Goal: Information Seeking & Learning: Learn about a topic

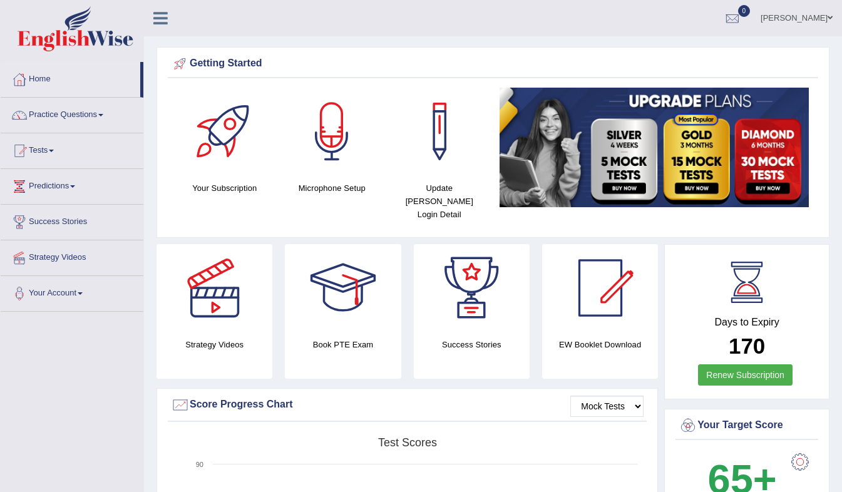
click at [78, 118] on link "Practice Questions" at bounding box center [72, 113] width 143 height 31
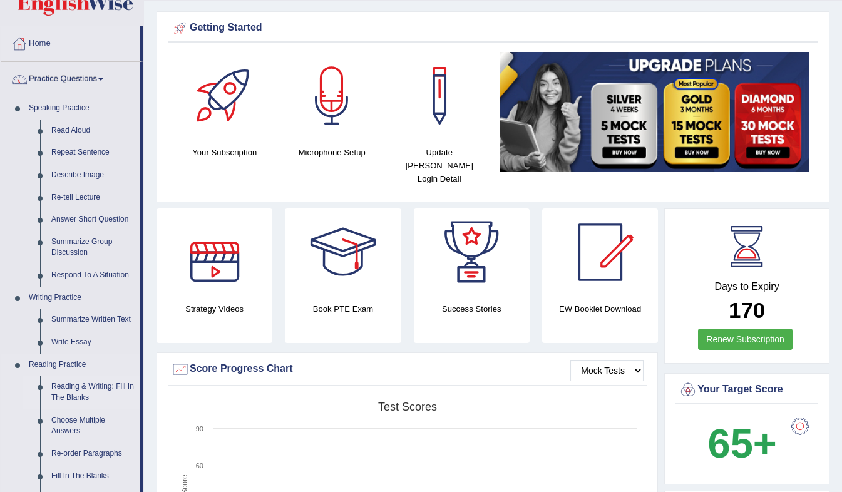
scroll to position [37, 0]
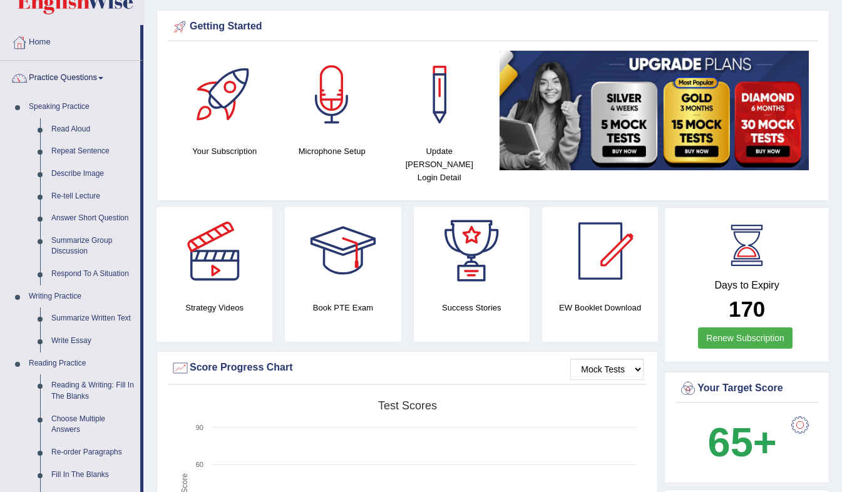
click at [73, 382] on link "Reading & Writing: Fill In The Blanks" at bounding box center [93, 390] width 94 height 33
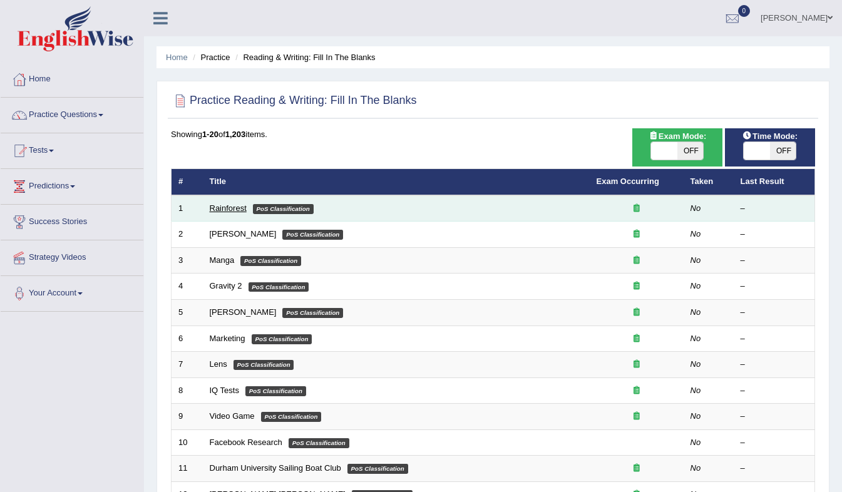
click at [223, 207] on link "Rainforest" at bounding box center [228, 207] width 37 height 9
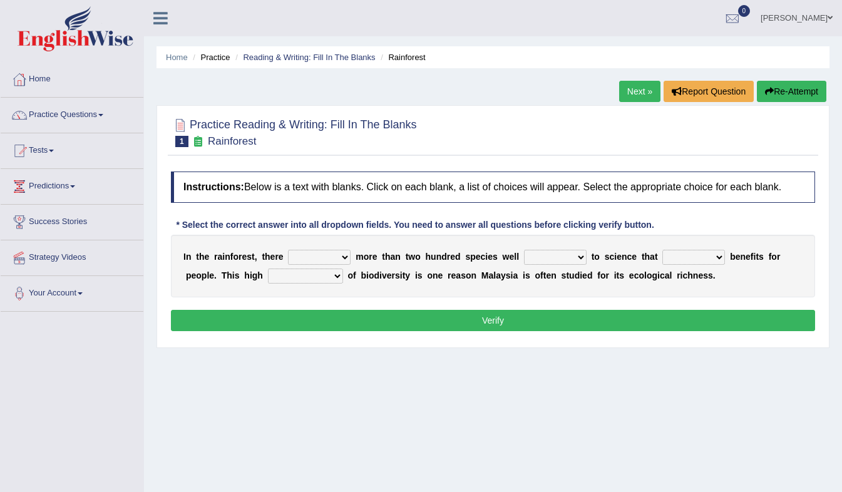
click at [306, 253] on select "have can be has is" at bounding box center [319, 257] width 63 height 15
select select "can be"
click at [288, 250] on select "have can be has is" at bounding box center [319, 257] width 63 height 15
click at [550, 254] on select "knowing known knew know" at bounding box center [555, 257] width 63 height 15
select select "known"
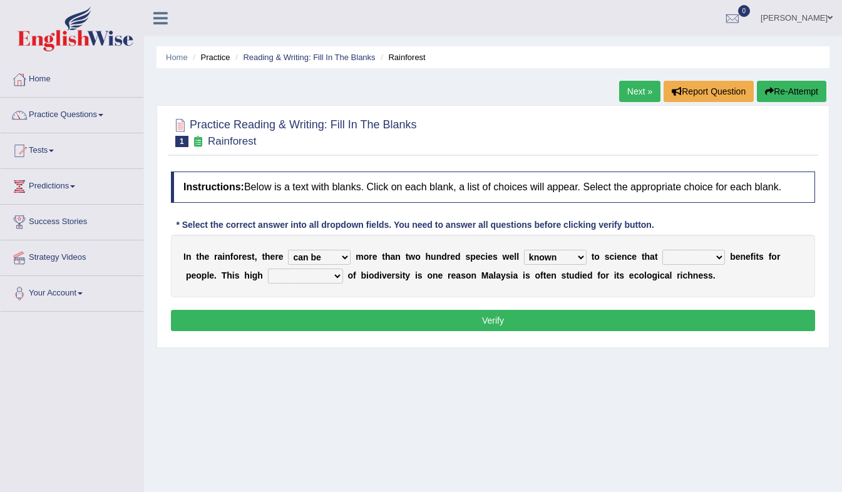
click at [524, 250] on select "knowing known knew know" at bounding box center [555, 257] width 63 height 15
click at [676, 258] on select "contain contained containing contains" at bounding box center [693, 257] width 63 height 15
click at [662, 250] on select "contain contained containing contains" at bounding box center [693, 257] width 63 height 15
click at [675, 257] on select "contain contained containing contains" at bounding box center [693, 257] width 63 height 15
click at [662, 250] on select "contain contained containing contains" at bounding box center [693, 257] width 63 height 15
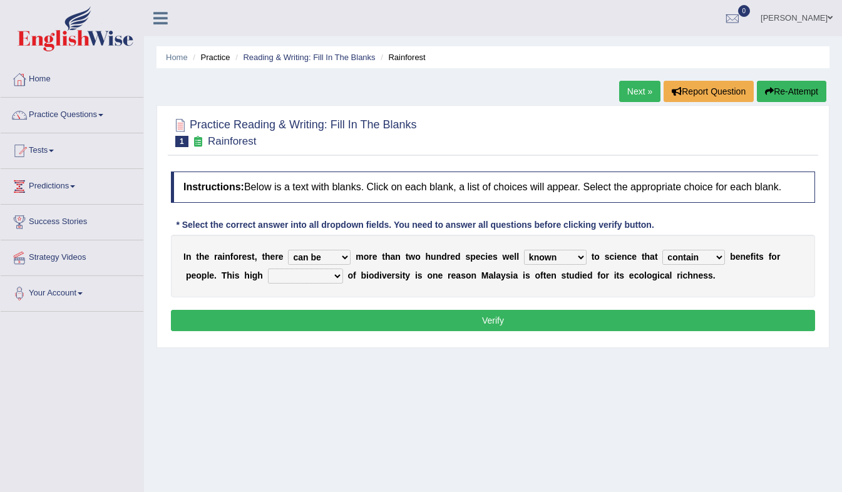
click at [691, 260] on select "contain contained containing contains" at bounding box center [693, 257] width 63 height 15
select select "contains"
click at [662, 250] on select "contain contained containing contains" at bounding box center [693, 257] width 63 height 15
click at [287, 273] on select "condensation conjunction continuity complexity" at bounding box center [305, 275] width 75 height 15
select select "conjunction"
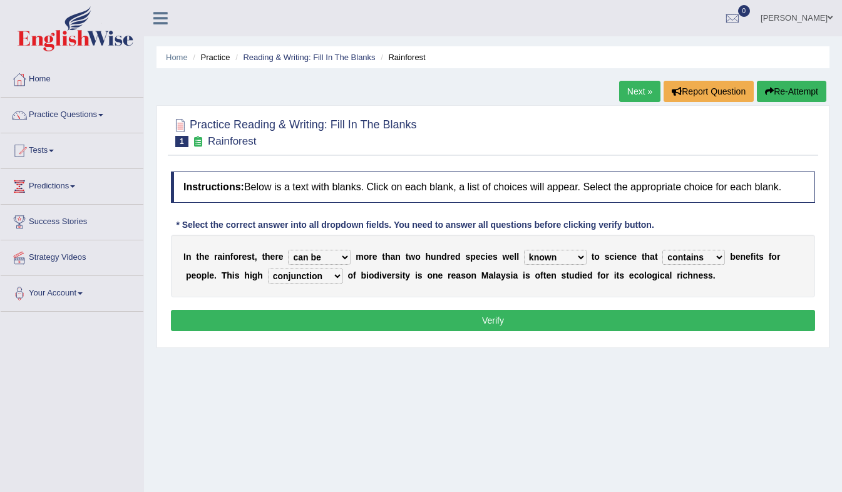
click at [268, 269] on select "condensation conjunction continuity complexity" at bounding box center [305, 275] width 75 height 15
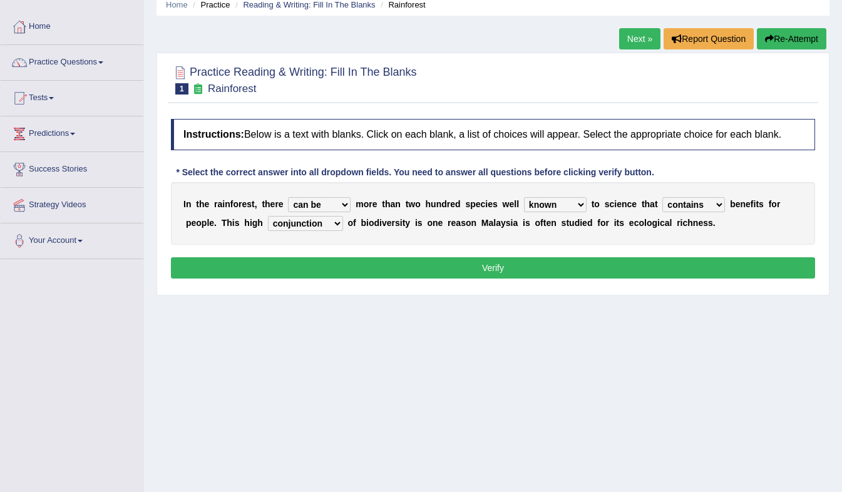
scroll to position [52, 0]
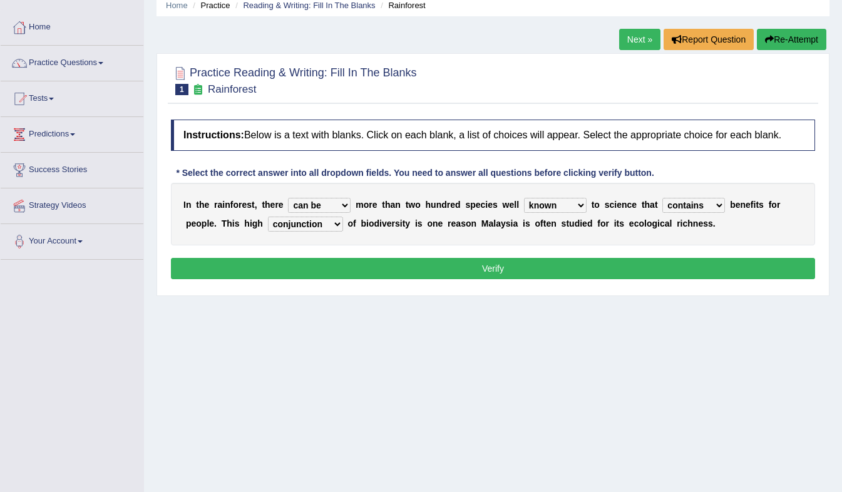
click at [516, 268] on button "Verify" at bounding box center [493, 268] width 644 height 21
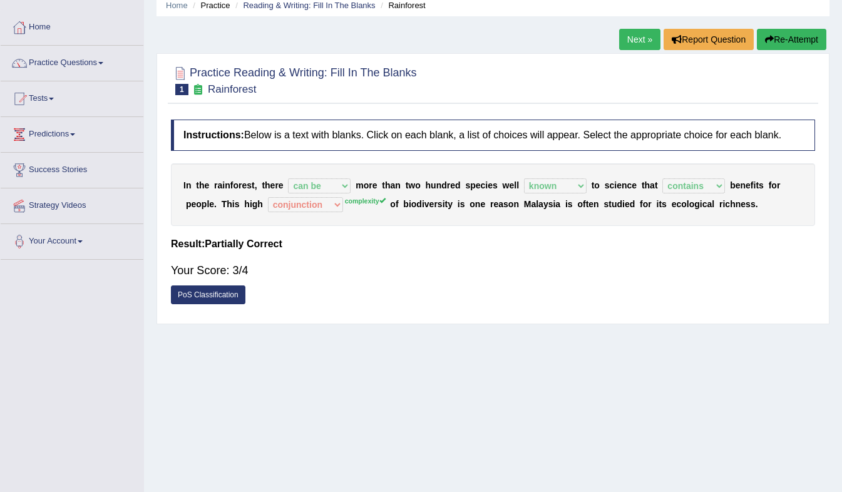
click at [217, 296] on link "PoS Classification" at bounding box center [208, 294] width 74 height 19
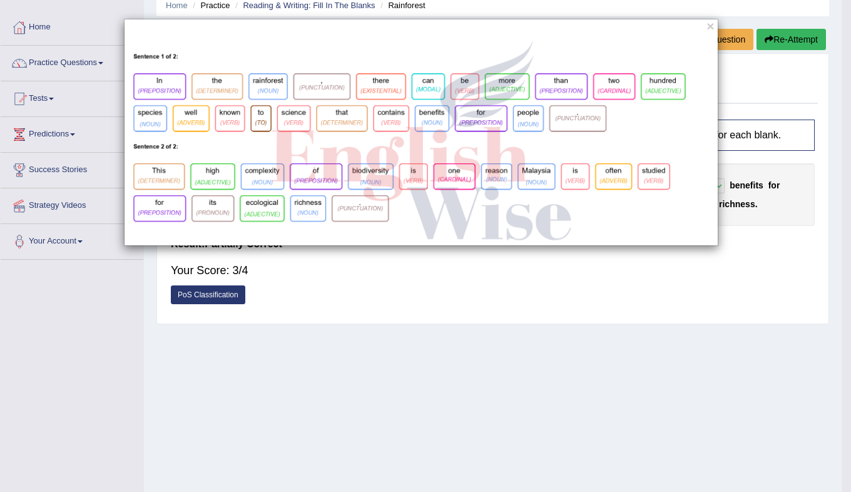
click at [526, 354] on div "×" at bounding box center [425, 246] width 851 height 492
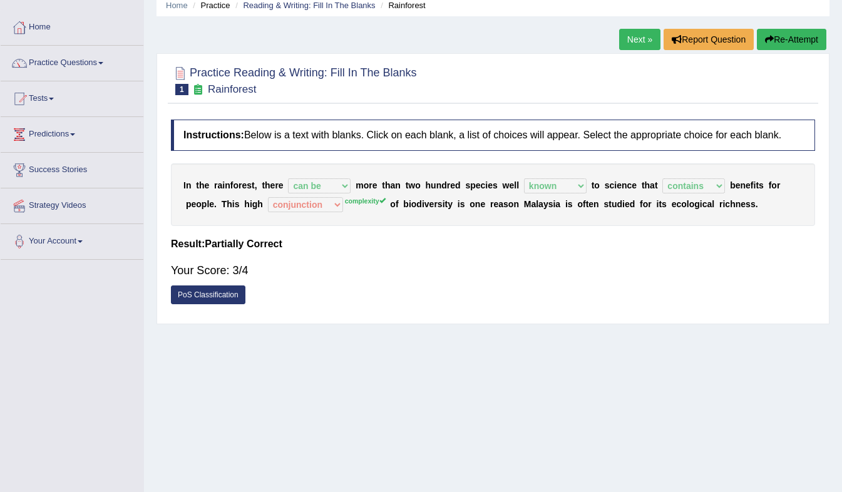
click at [635, 42] on link "Next »" at bounding box center [639, 39] width 41 height 21
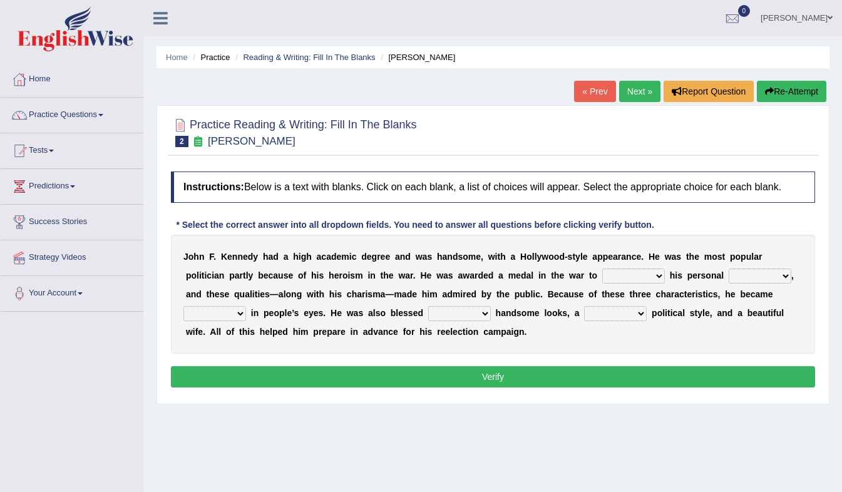
click at [602, 278] on select "prove show evidence upthrow" at bounding box center [633, 275] width 63 height 15
select select "upthrow"
click at [602, 269] on select "prove show evidence upthrow" at bounding box center [633, 275] width 63 height 15
click at [728, 280] on select "passion courage charm liking" at bounding box center [759, 275] width 63 height 15
select select "passion"
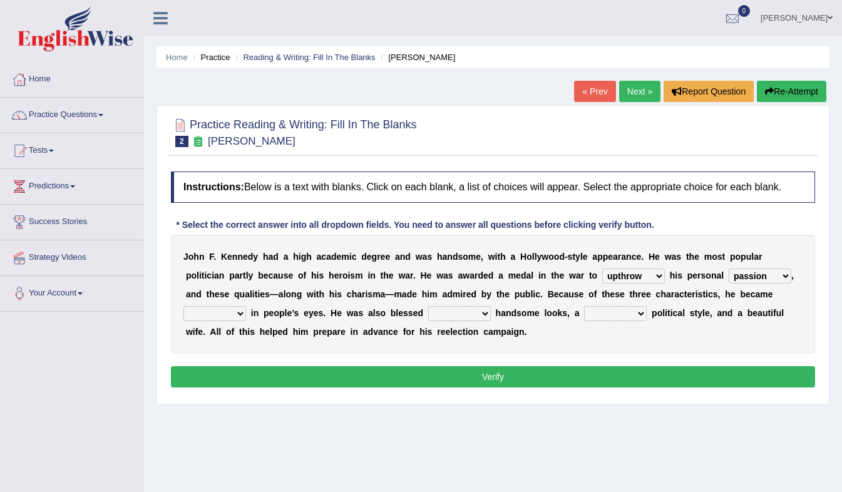
click at [728, 269] on select "passion courage charm liking" at bounding box center [759, 275] width 63 height 15
click at [246, 306] on select "iconic ironic identical impotent" at bounding box center [214, 313] width 63 height 15
select select "iconic"
click at [246, 306] on select "iconic ironic identical impotent" at bounding box center [214, 313] width 63 height 15
click at [428, 315] on select "with in upon to" at bounding box center [459, 313] width 63 height 15
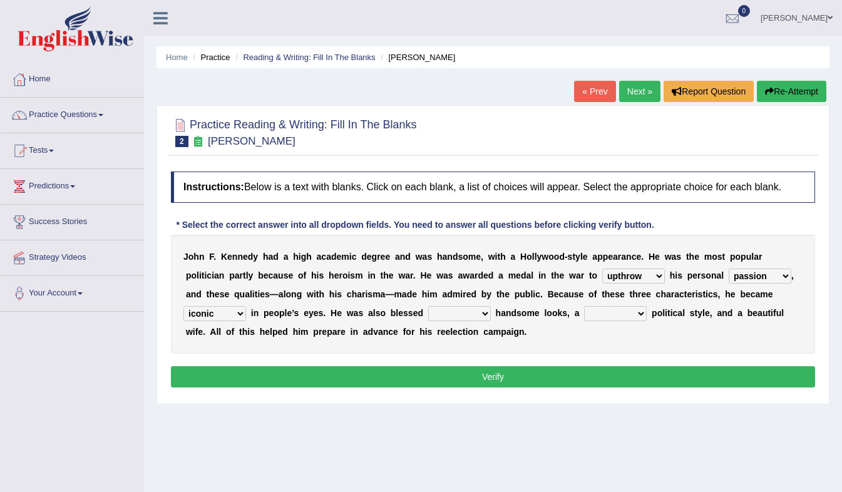
select select "with"
click at [428, 307] on select "with in upon to" at bounding box center [459, 313] width 63 height 15
click at [584, 312] on select "mending mends mended mend" at bounding box center [615, 313] width 63 height 15
select select "mended"
click at [584, 307] on select "mending mends mended mend" at bounding box center [615, 313] width 63 height 15
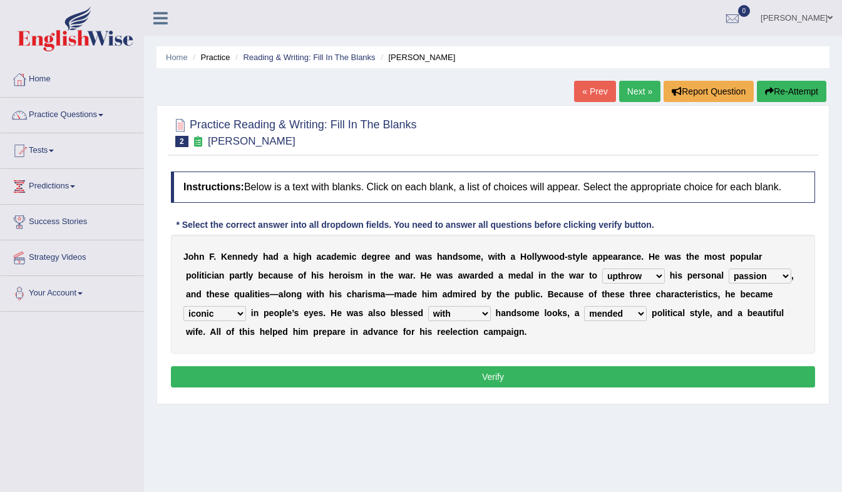
click at [728, 276] on select "passion courage charm liking" at bounding box center [759, 275] width 63 height 15
select select "courage"
click at [728, 269] on select "passion courage charm liking" at bounding box center [759, 275] width 63 height 15
click at [602, 275] on select "prove show evidence upthrow" at bounding box center [633, 275] width 63 height 15
click at [591, 350] on div "J o h n F . K e n n e d y h a d a h i g h a c a d e m i c d e g r e e a n d w a…" at bounding box center [493, 294] width 644 height 119
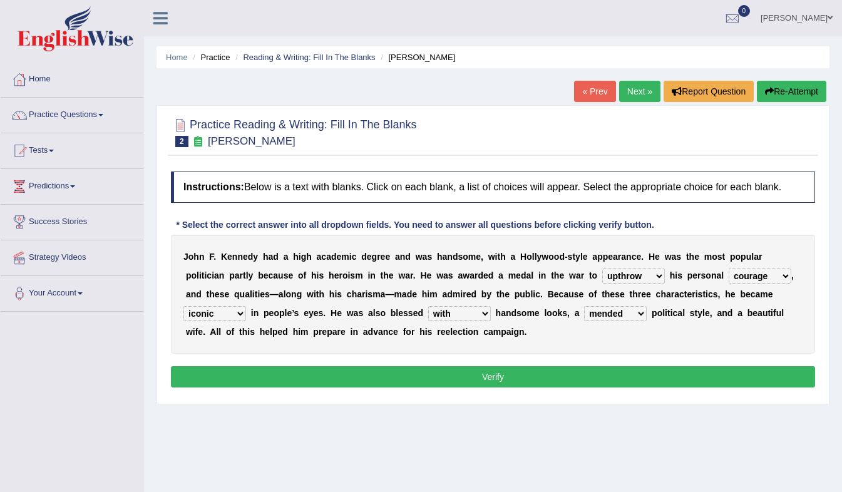
click at [596, 384] on button "Verify" at bounding box center [493, 376] width 644 height 21
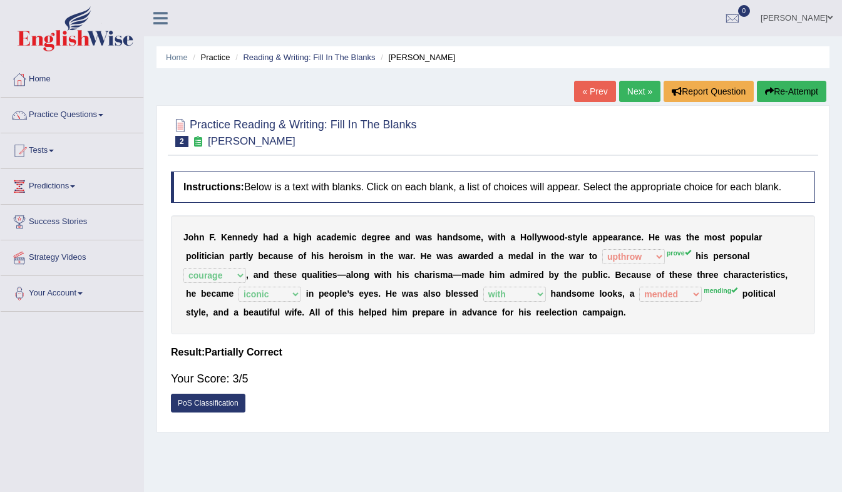
click at [638, 87] on link "Next »" at bounding box center [639, 91] width 41 height 21
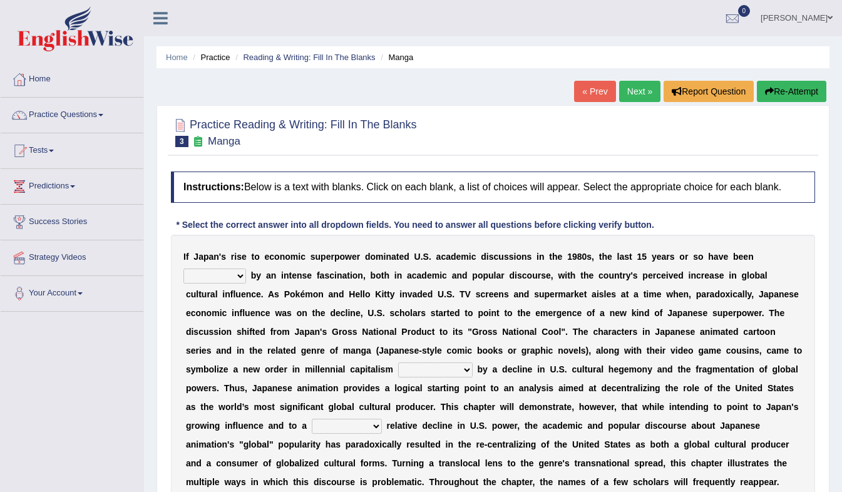
click at [246, 268] on select "marked dedicated made inspired" at bounding box center [214, 275] width 63 height 15
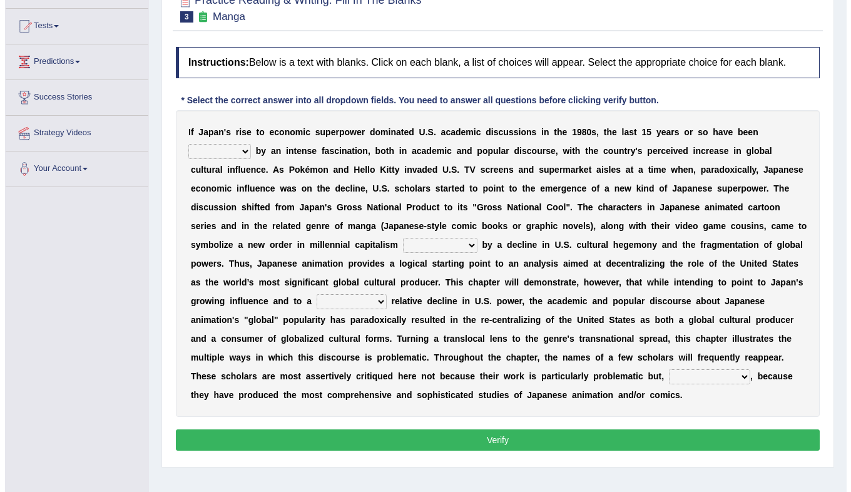
scroll to position [126, 0]
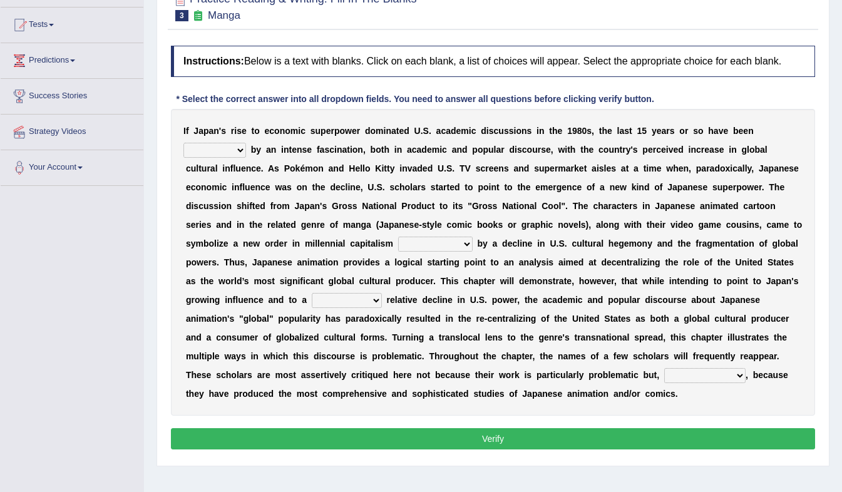
click at [246, 143] on select "marked dedicated made inspired" at bounding box center [214, 150] width 63 height 15
select select "inspired"
click at [246, 143] on select "marked dedicated made inspired" at bounding box center [214, 150] width 63 height 15
click at [315, 201] on b "a" at bounding box center [312, 206] width 5 height 10
click at [472, 237] on select "pocessed characterized opposed tangled" at bounding box center [435, 244] width 74 height 15
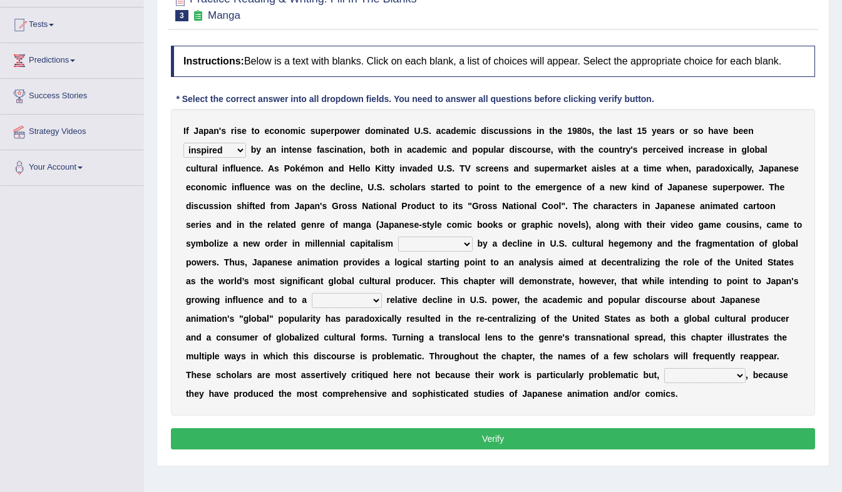
select select "characterized"
click at [472, 237] on select "pocessed characterized opposed tangled" at bounding box center [435, 244] width 74 height 15
click at [382, 293] on select "concomitant discrete proportional legitimate" at bounding box center [347, 300] width 70 height 15
select select "discrete"
click at [382, 293] on select "concomitant discrete proportional legitimate" at bounding box center [347, 300] width 70 height 15
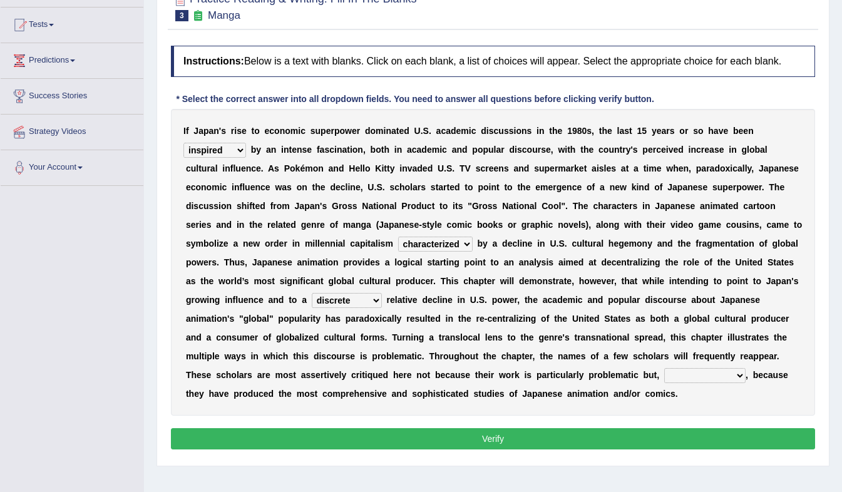
click at [664, 369] on select "however on the contrary in addition on the whole" at bounding box center [704, 375] width 81 height 15
select select "in addition"
click at [664, 369] on select "however on the contrary in addition on the whole" at bounding box center [704, 375] width 81 height 15
click at [316, 428] on button "Verify" at bounding box center [493, 438] width 644 height 21
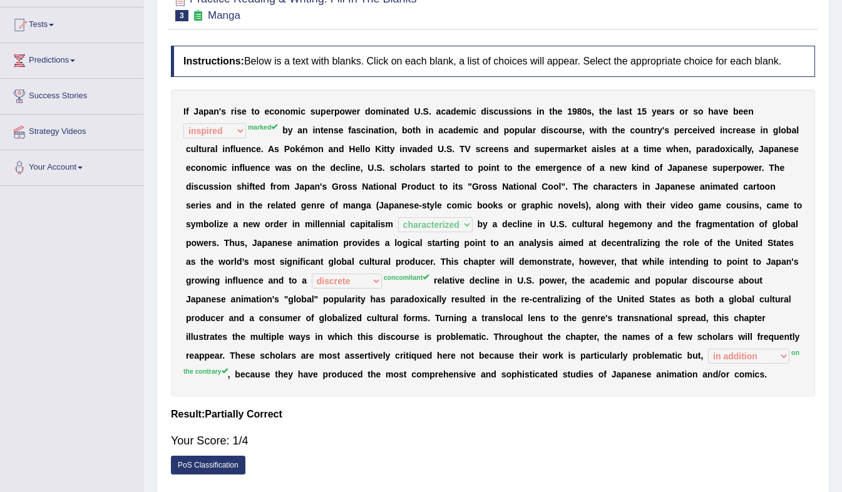
click at [217, 462] on link "PoS Classification" at bounding box center [208, 465] width 74 height 19
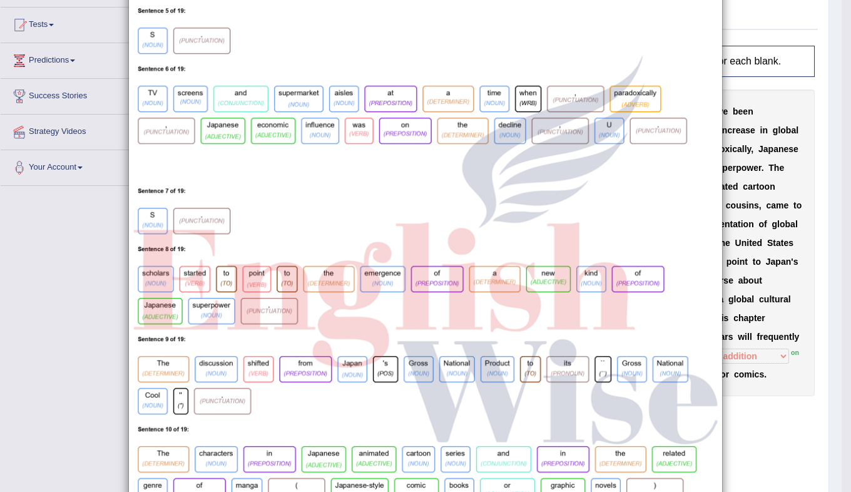
scroll to position [725, 0]
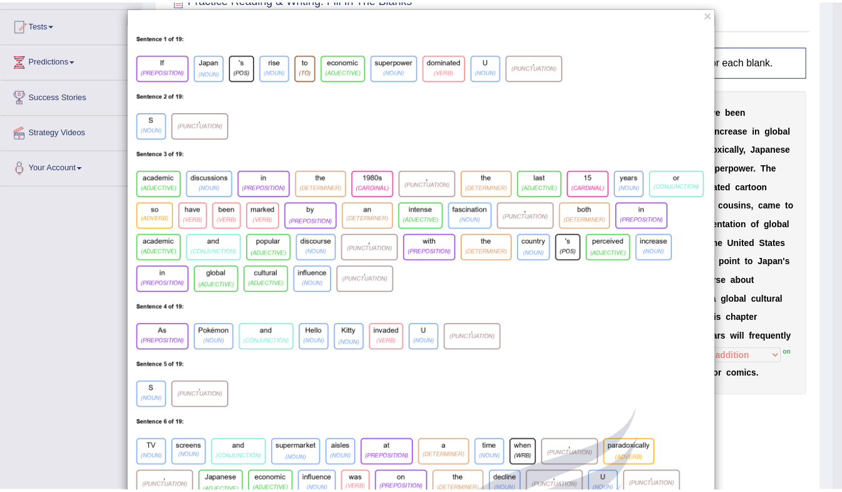
scroll to position [0, 0]
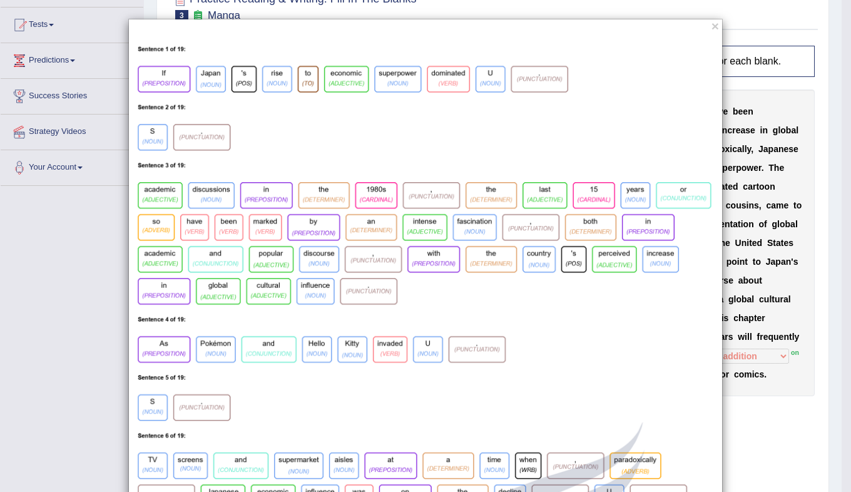
click at [711, 29] on button "×" at bounding box center [715, 25] width 8 height 13
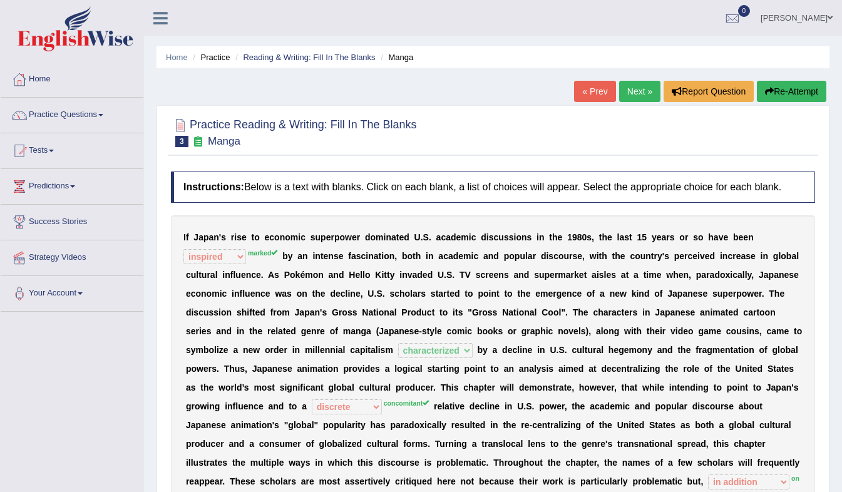
click at [785, 90] on button "Re-Attempt" at bounding box center [791, 91] width 69 height 21
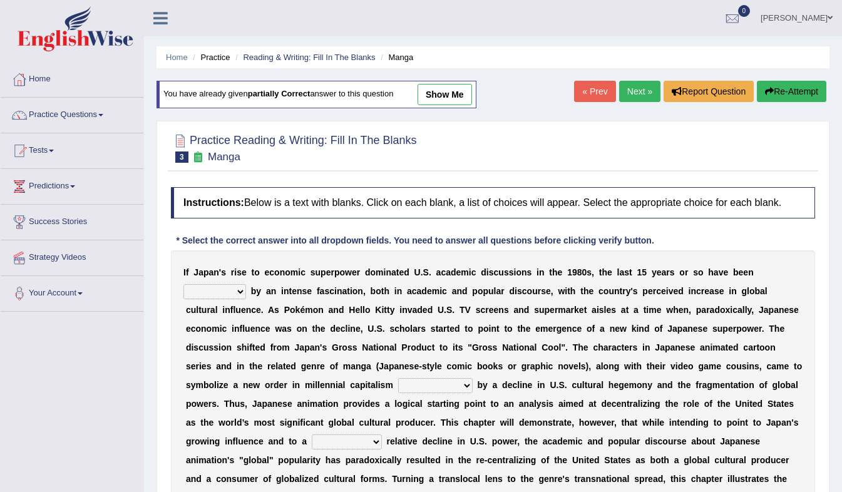
click at [246, 284] on select "marked dedicated made inspired" at bounding box center [214, 291] width 63 height 15
select select "marked"
click at [246, 284] on select "marked dedicated made inspired" at bounding box center [214, 291] width 63 height 15
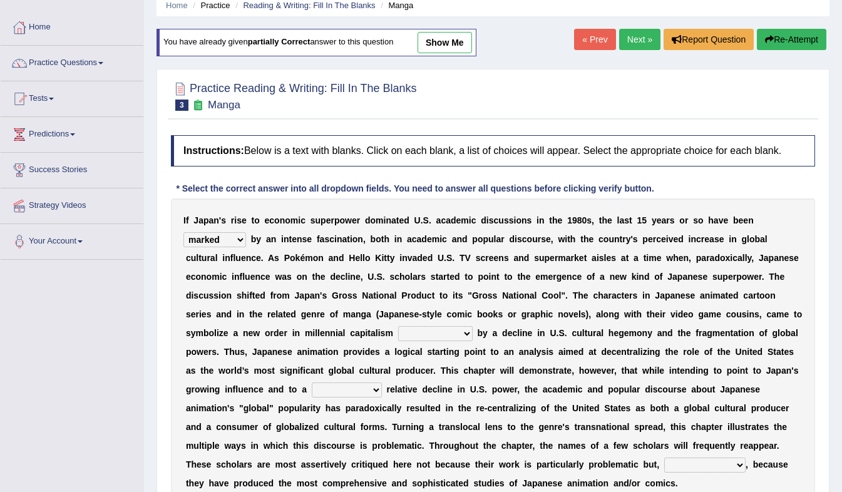
scroll to position [53, 0]
click at [472, 325] on select "pocessed characterized opposed tangled" at bounding box center [435, 332] width 74 height 15
select select "characterized"
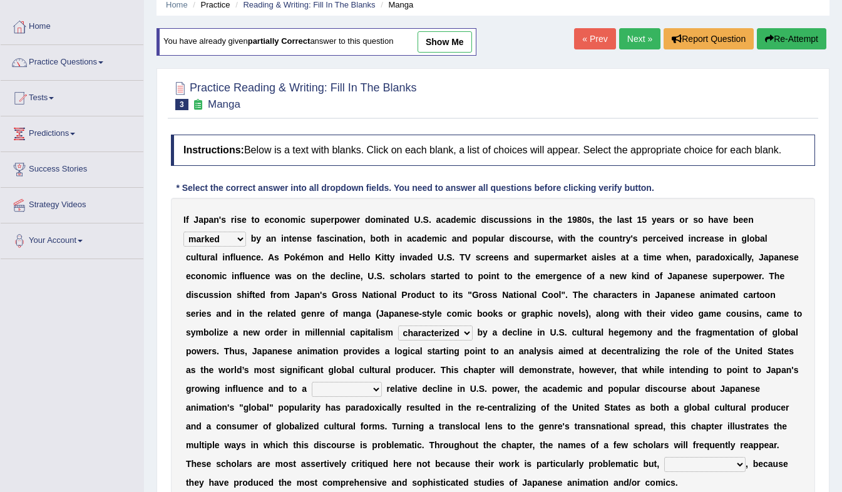
click at [472, 325] on select "pocessed characterized opposed tangled" at bounding box center [435, 332] width 74 height 15
click at [382, 382] on select "concomitant discrete proportional legitimate" at bounding box center [347, 389] width 70 height 15
select select "concomitant"
click at [382, 382] on select "concomitant discrete proportional legitimate" at bounding box center [347, 389] width 70 height 15
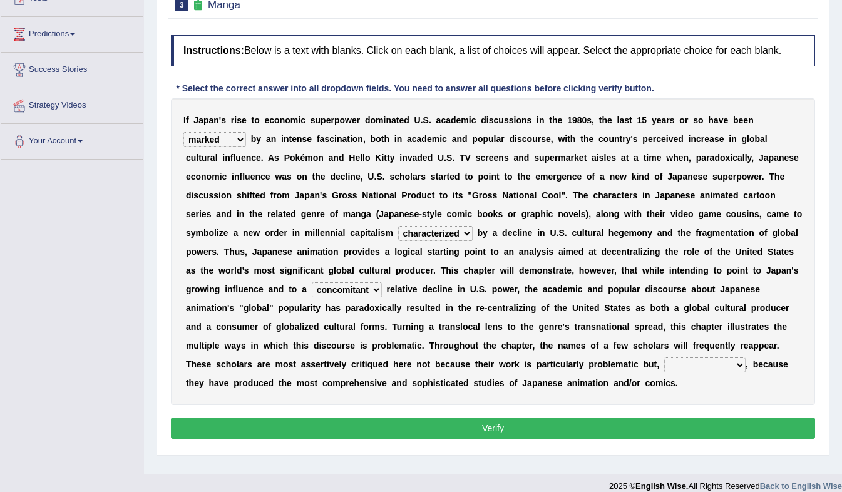
scroll to position [165, 0]
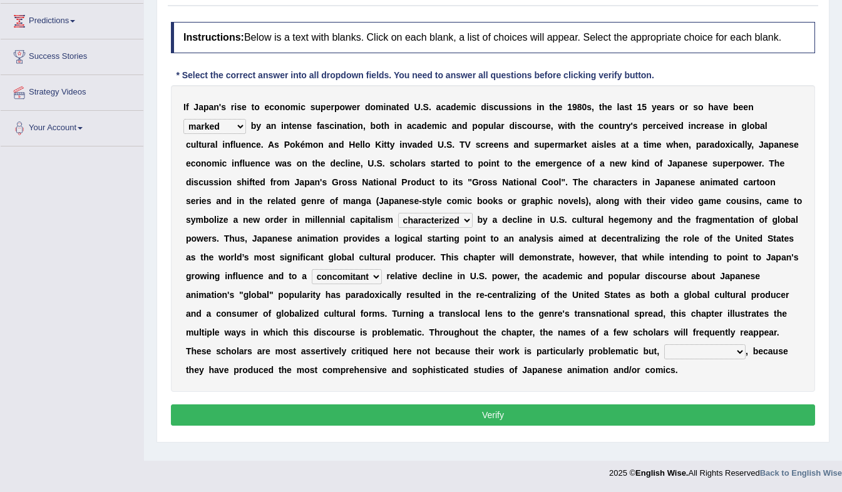
click at [664, 352] on select "however on the contrary in addition on the whole" at bounding box center [704, 351] width 81 height 15
select select "on the contrary"
click at [664, 345] on select "however on the contrary in addition on the whole" at bounding box center [704, 351] width 81 height 15
click at [395, 404] on button "Verify" at bounding box center [493, 414] width 644 height 21
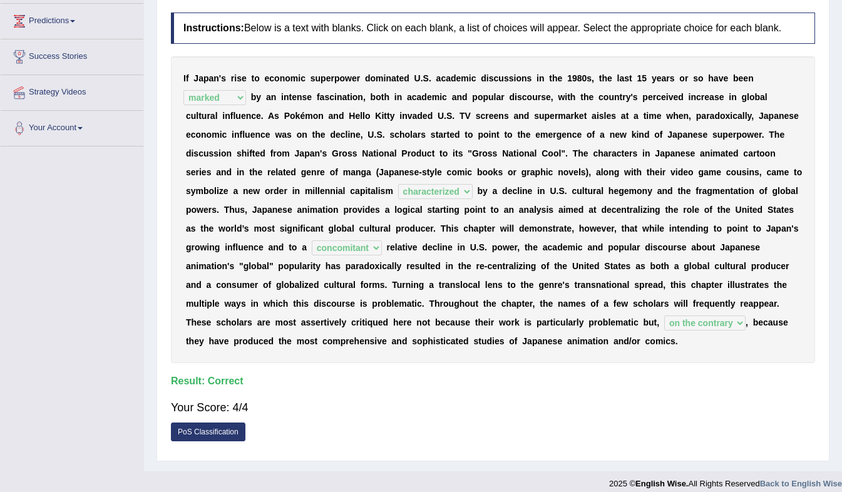
scroll to position [0, 0]
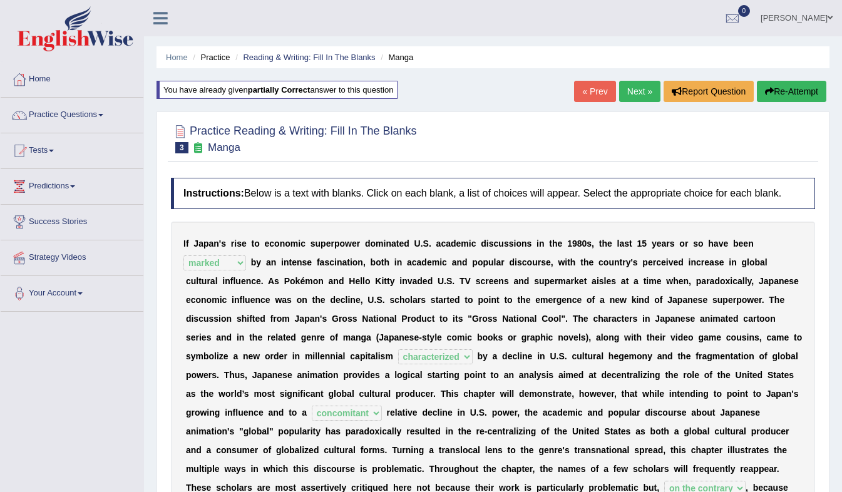
click at [639, 91] on link "Next »" at bounding box center [639, 91] width 41 height 21
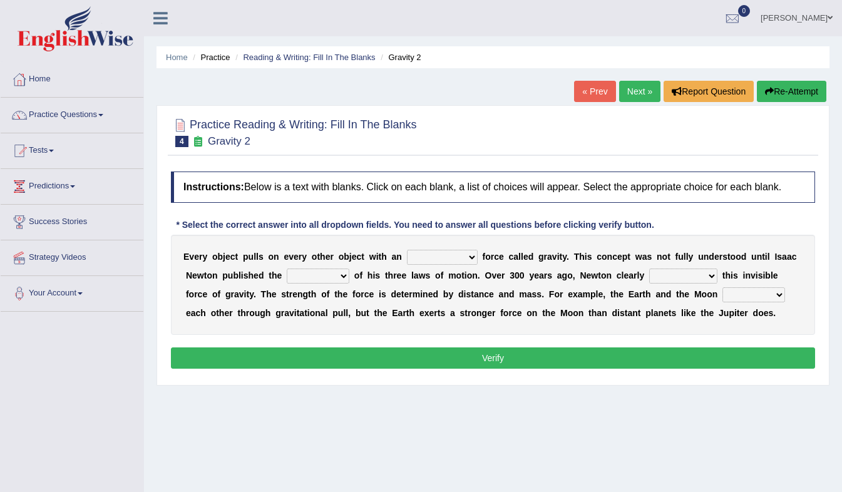
click at [416, 257] on select "invisible unknown unbelievable inconsistent" at bounding box center [442, 257] width 71 height 15
select select "invisible"
click at [407, 250] on select "invisible unknown unbelievable inconsistent" at bounding box center [442, 257] width 71 height 15
click at [287, 280] on select "concept theory method argument" at bounding box center [318, 275] width 63 height 15
select select "theory"
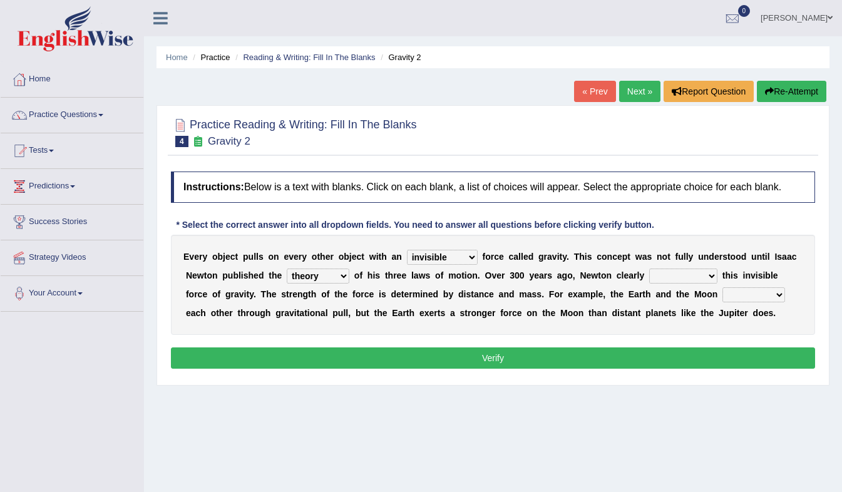
click at [287, 269] on select "concept theory method argument" at bounding box center [318, 275] width 63 height 15
click at [649, 277] on select "explained undermined overturned realized" at bounding box center [683, 275] width 68 height 15
select select "explained"
click at [649, 269] on select "explained undermined overturned realized" at bounding box center [683, 275] width 68 height 15
click at [722, 293] on select "affect spin evade span" at bounding box center [753, 294] width 63 height 15
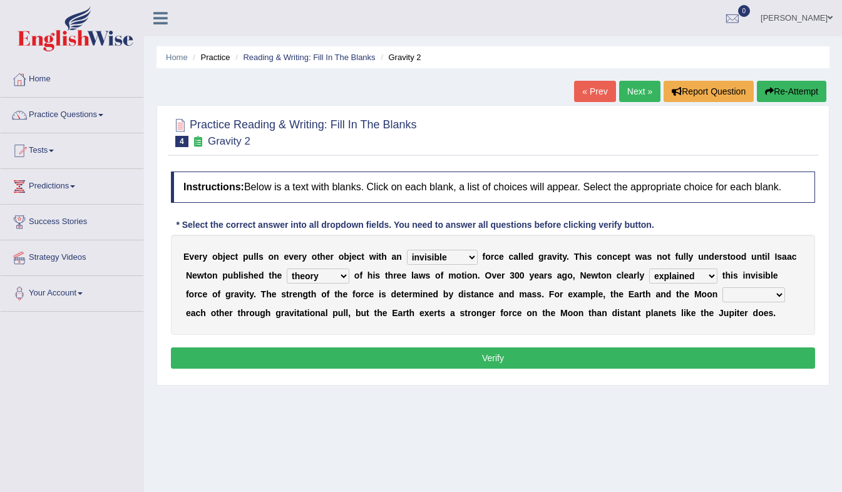
select select "spin"
click at [722, 288] on select "affect spin evade span" at bounding box center [753, 294] width 63 height 15
click at [630, 360] on button "Verify" at bounding box center [493, 357] width 644 height 21
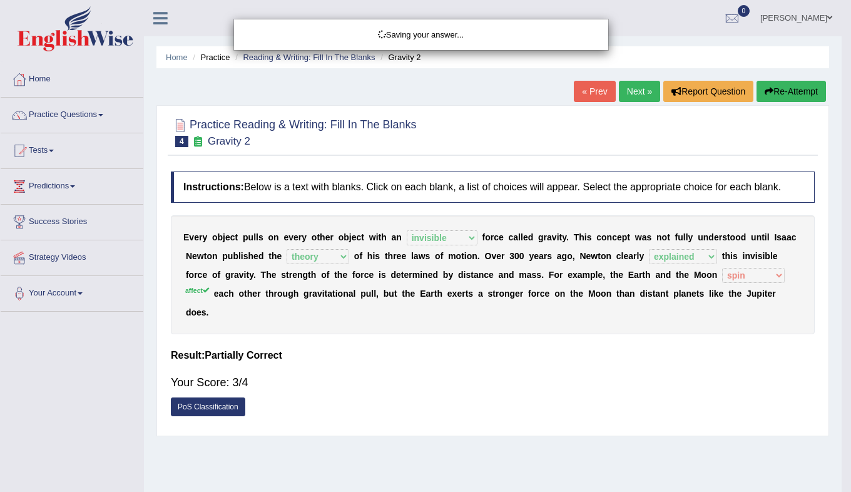
click at [630, 360] on div "Saving your answer..." at bounding box center [425, 246] width 851 height 492
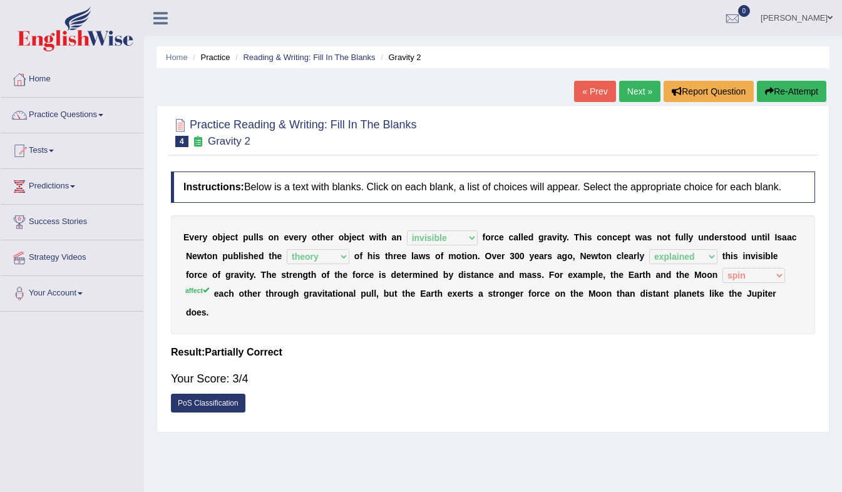
click at [636, 93] on link "Next »" at bounding box center [639, 91] width 41 height 21
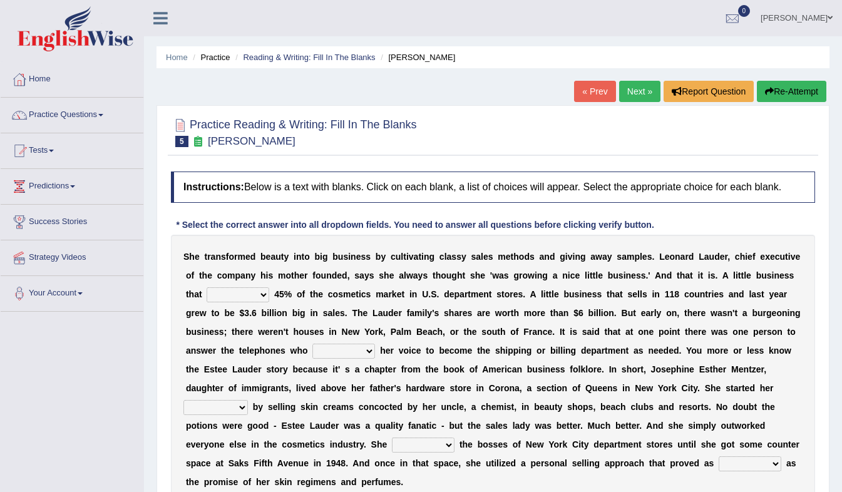
click at [578, 193] on h4 "Instructions: Below is a text with blanks. Click on each blank, a list of choic…" at bounding box center [493, 186] width 644 height 31
click at [232, 295] on select "has controls makes maintains" at bounding box center [238, 294] width 63 height 15
select select "makes"
click at [207, 288] on select "has controls makes maintains" at bounding box center [238, 294] width 63 height 15
click at [312, 357] on select "switched changed raised used" at bounding box center [343, 351] width 63 height 15
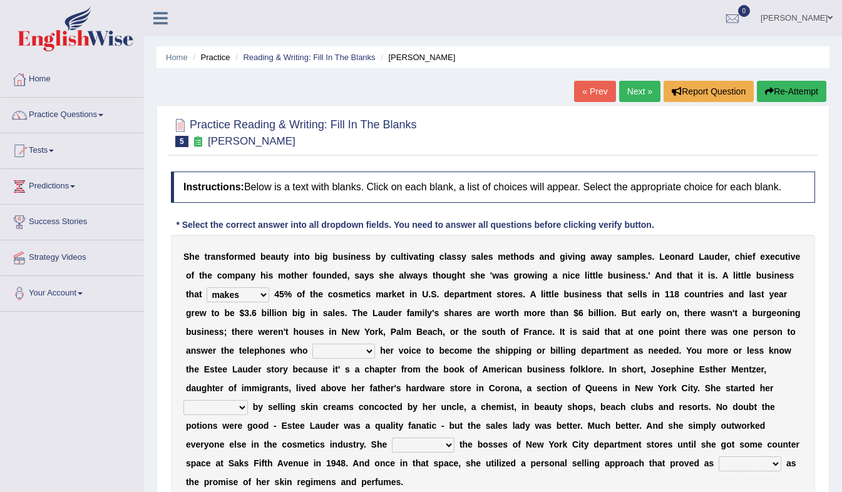
click at [327, 312] on b "a" at bounding box center [329, 313] width 5 height 10
click at [312, 350] on select "switched changed raised used" at bounding box center [343, 351] width 63 height 15
select select "used"
click at [312, 344] on select "switched changed raised used" at bounding box center [343, 351] width 63 height 15
click at [248, 400] on select "job institute companion enterprise" at bounding box center [215, 407] width 64 height 15
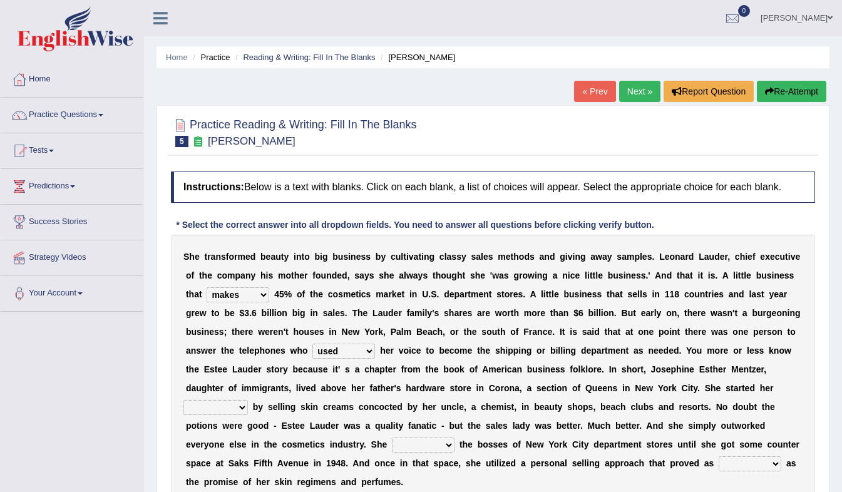
select select "enterprise"
click at [248, 400] on select "job institute companion enterprise" at bounding box center [215, 407] width 64 height 15
click at [573, 473] on div "S h e t r a n s f o r m e d b e a u t y i n t o b i g b u s i n e s s b y c u l…" at bounding box center [493, 369] width 644 height 269
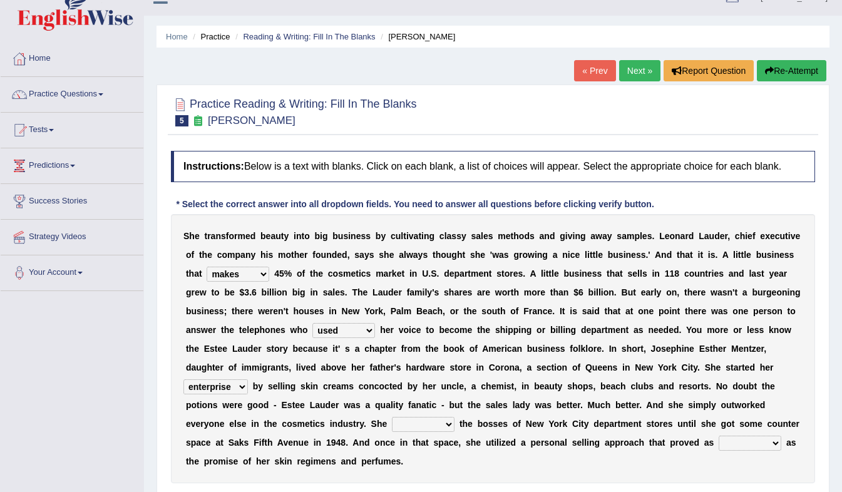
scroll to position [29, 0]
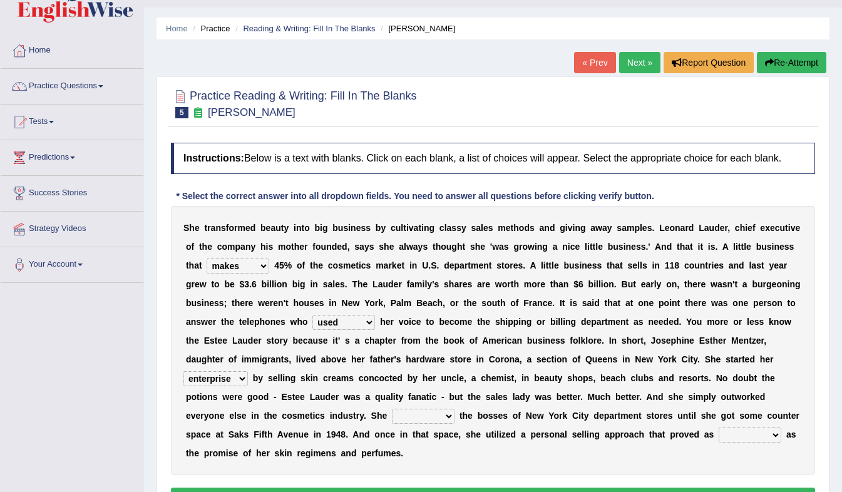
click at [248, 371] on select "job institute companion enterprise" at bounding box center [215, 378] width 64 height 15
click at [635, 409] on div "S h e t r a n s f o r m e d b e a u t y i n t o b i g b u s i n e s s b y c u l…" at bounding box center [493, 340] width 644 height 269
click at [454, 409] on select "stated bridged stalked heaved" at bounding box center [423, 416] width 63 height 15
select select "bridged"
click at [454, 409] on select "stated bridged stalked heaved" at bounding box center [423, 416] width 63 height 15
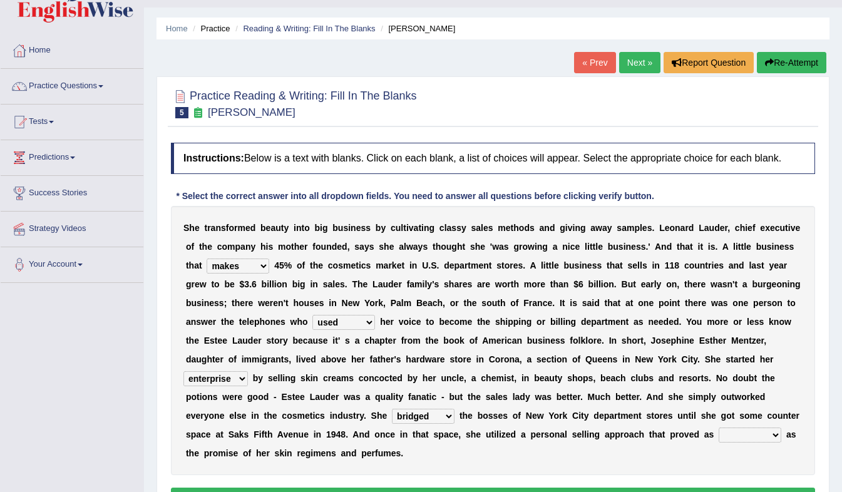
click at [718, 437] on select "potent ruthless potential expensive" at bounding box center [749, 434] width 63 height 15
select select "expensive"
click at [718, 428] on select "potent ruthless potential expensive" at bounding box center [749, 434] width 63 height 15
click at [404, 487] on button "Verify" at bounding box center [493, 497] width 644 height 21
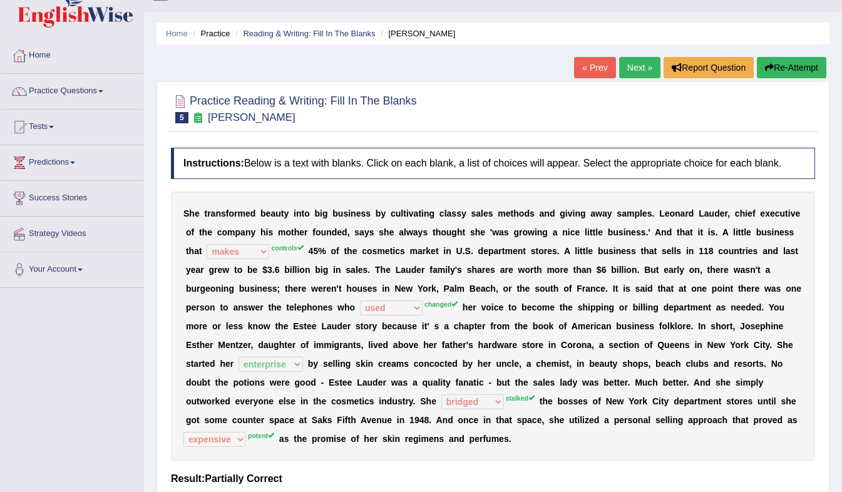
scroll to position [23, 0]
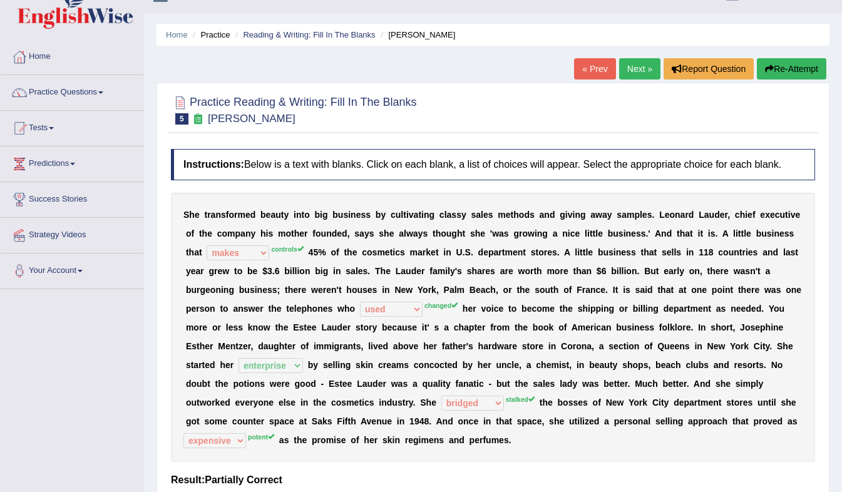
click at [196, 126] on div at bounding box center [493, 109] width 644 height 38
click at [236, 121] on small "Estee Lauder" at bounding box center [252, 119] width 88 height 12
click at [780, 66] on button "Re-Attempt" at bounding box center [791, 68] width 69 height 21
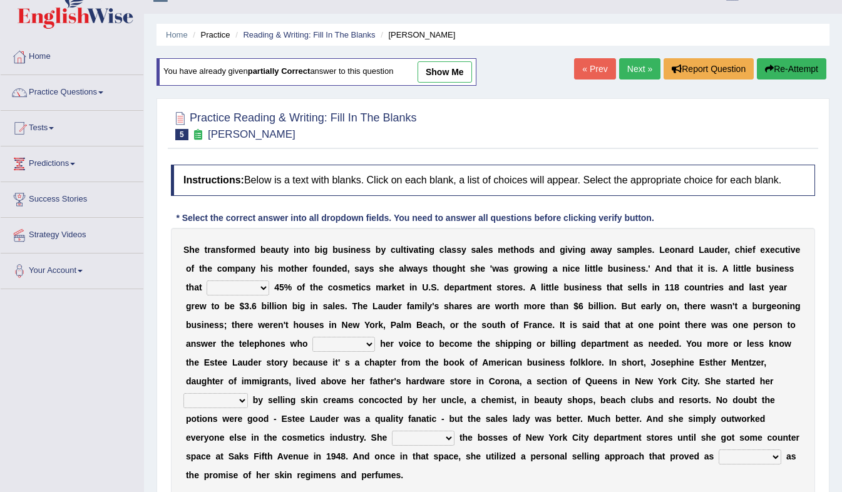
click at [237, 289] on select "has controls makes maintains" at bounding box center [238, 287] width 63 height 15
select select "controls"
click at [207, 280] on select "has controls makes maintains" at bounding box center [238, 287] width 63 height 15
click at [312, 339] on select "switched changed raised used" at bounding box center [343, 344] width 63 height 15
click at [312, 337] on select "switched changed raised used" at bounding box center [343, 344] width 63 height 15
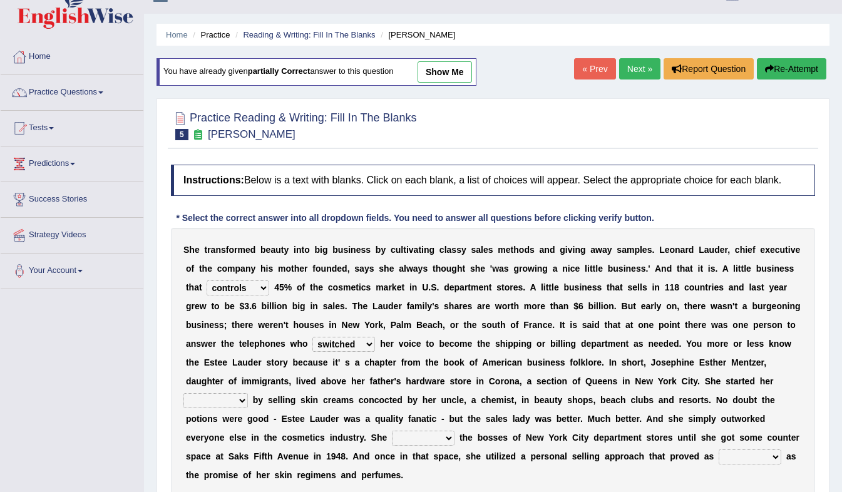
click at [248, 370] on div "S h e t r a n s f o r m e d b e a u t y i n t o b i g b u s i n e s s b y c u l…" at bounding box center [493, 362] width 644 height 269
click at [396, 359] on b at bounding box center [398, 362] width 5 height 10
click at [312, 343] on select "switched changed raised used" at bounding box center [343, 344] width 63 height 15
select select "raised"
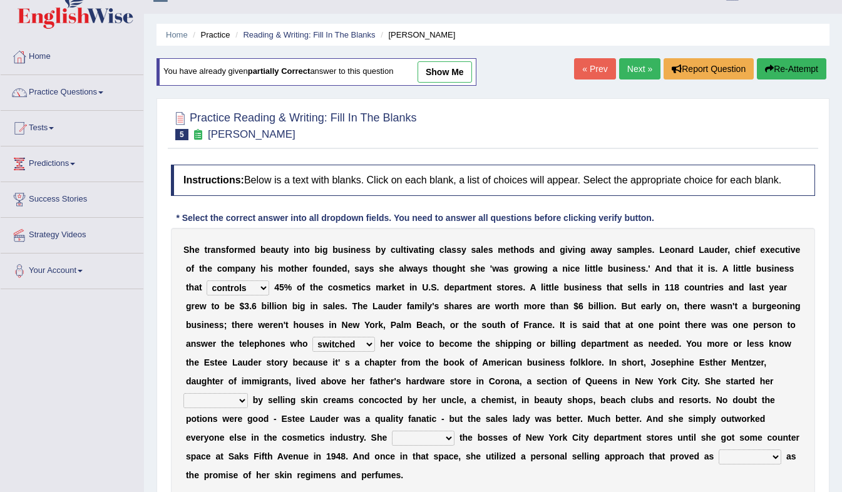
click at [312, 337] on select "switched changed raised used" at bounding box center [343, 344] width 63 height 15
click at [248, 393] on select "job institute companion enterprise" at bounding box center [215, 400] width 64 height 15
select select "enterprise"
click at [248, 393] on select "job institute companion enterprise" at bounding box center [215, 400] width 64 height 15
click at [454, 431] on select "stated bridged stalked heaved" at bounding box center [423, 438] width 63 height 15
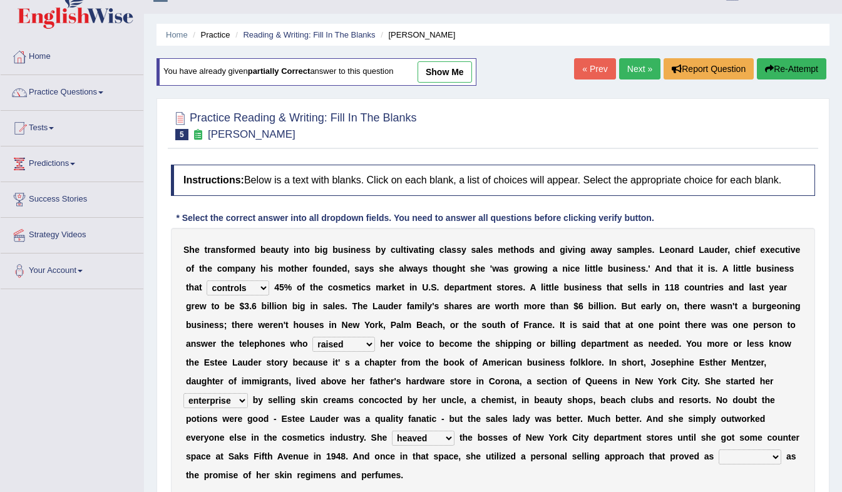
click at [454, 431] on select "stated bridged stalked heaved" at bounding box center [423, 438] width 63 height 15
select select "stated"
click at [454, 431] on select "stated bridged stalked heaved" at bounding box center [423, 438] width 63 height 15
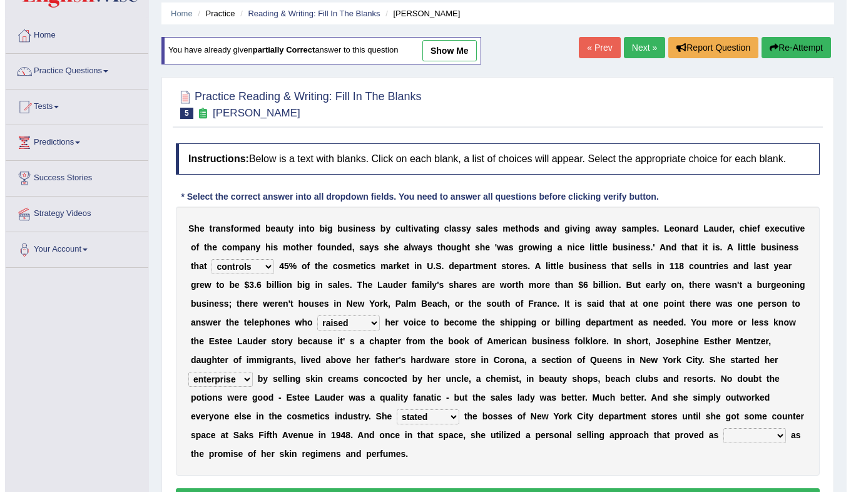
scroll to position [44, 0]
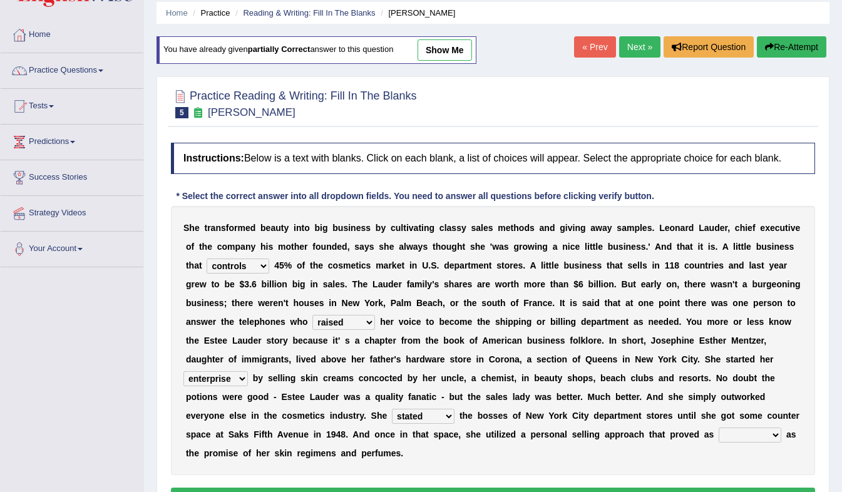
click at [718, 437] on select "potent ruthless potential expensive" at bounding box center [749, 434] width 63 height 15
select select "potential"
click at [718, 427] on select "potent ruthless potential expensive" at bounding box center [749, 434] width 63 height 15
click at [411, 487] on button "Verify" at bounding box center [493, 497] width 644 height 21
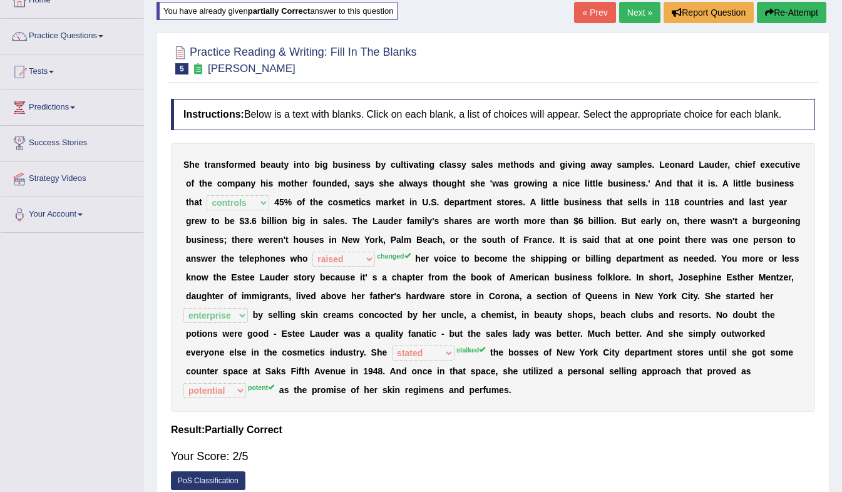
scroll to position [81, 0]
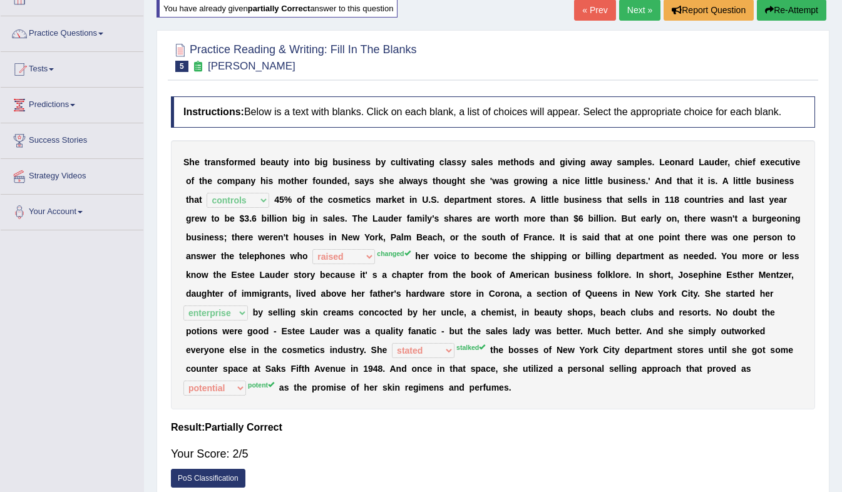
click at [635, 8] on link "Next »" at bounding box center [639, 9] width 41 height 21
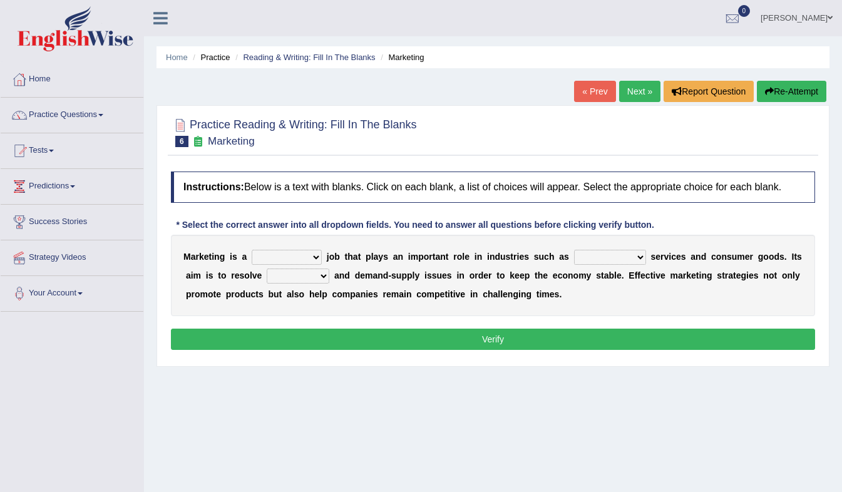
click at [312, 260] on select "professional flexible parochial descriptive" at bounding box center [287, 257] width 70 height 15
select select "professional"
click at [252, 250] on select "professional flexible parochial descriptive" at bounding box center [287, 257] width 70 height 15
click at [605, 262] on select "civil financial conventional foremost" at bounding box center [610, 257] width 72 height 15
select select "conventional"
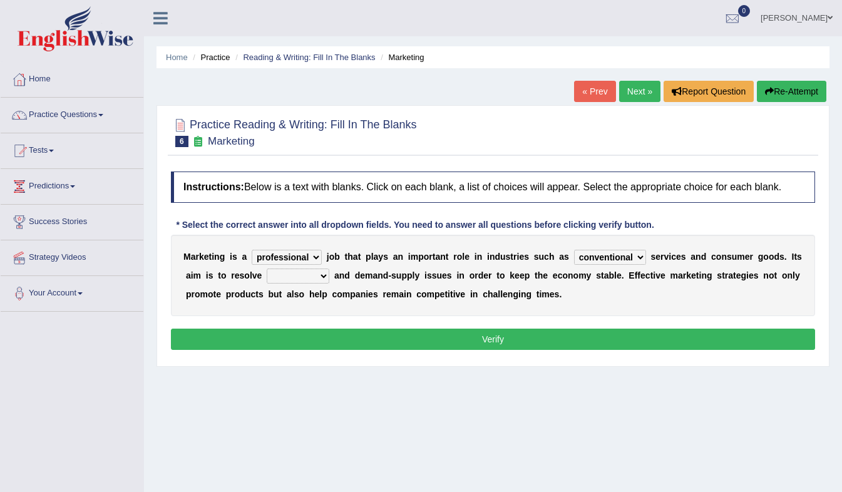
click at [574, 250] on select "civil financial conventional foremost" at bounding box center [610, 257] width 72 height 15
click at [285, 280] on select "imbalance excess symmetry budget" at bounding box center [298, 275] width 63 height 15
select select "budget"
click at [267, 269] on select "imbalance excess symmetry budget" at bounding box center [298, 275] width 63 height 15
click at [312, 250] on select "professional flexible parochial descriptive" at bounding box center [287, 257] width 70 height 15
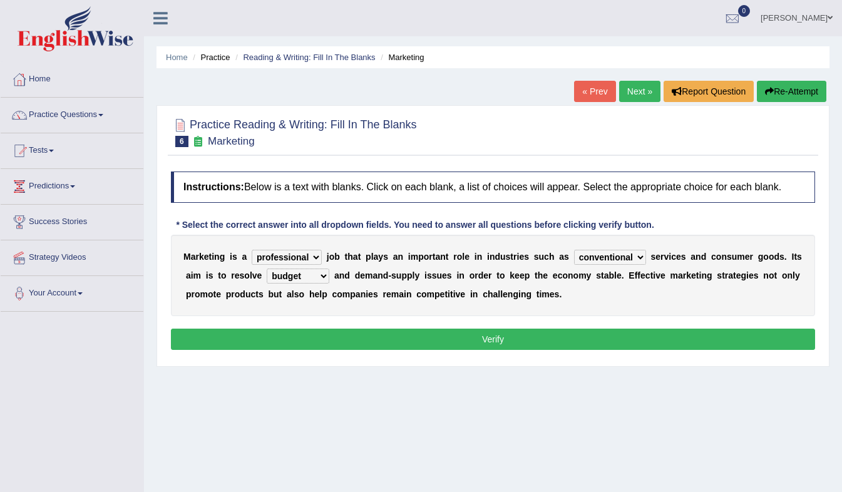
click at [558, 337] on button "Verify" at bounding box center [493, 339] width 644 height 21
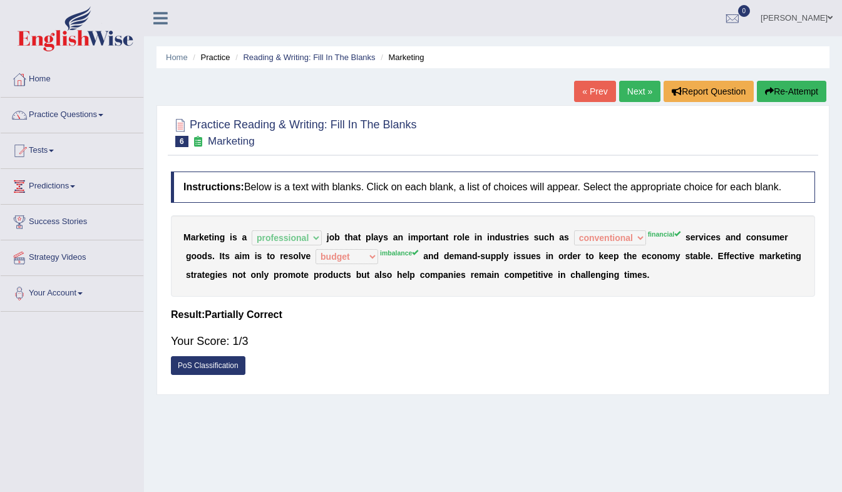
click at [222, 375] on link "PoS Classification" at bounding box center [208, 365] width 74 height 19
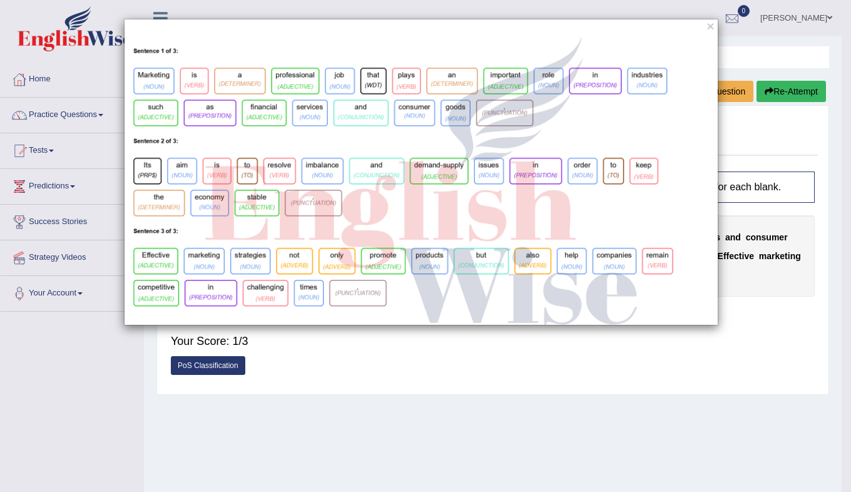
click at [264, 116] on img at bounding box center [421, 180] width 593 height 289
click at [780, 144] on div "×" at bounding box center [421, 172] width 842 height 307
click at [707, 23] on button "×" at bounding box center [710, 25] width 8 height 13
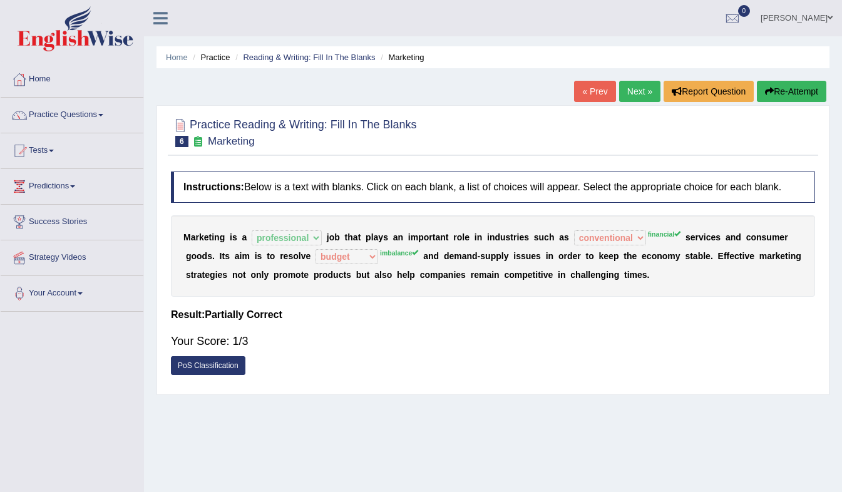
click at [218, 370] on link "PoS Classification" at bounding box center [208, 365] width 74 height 19
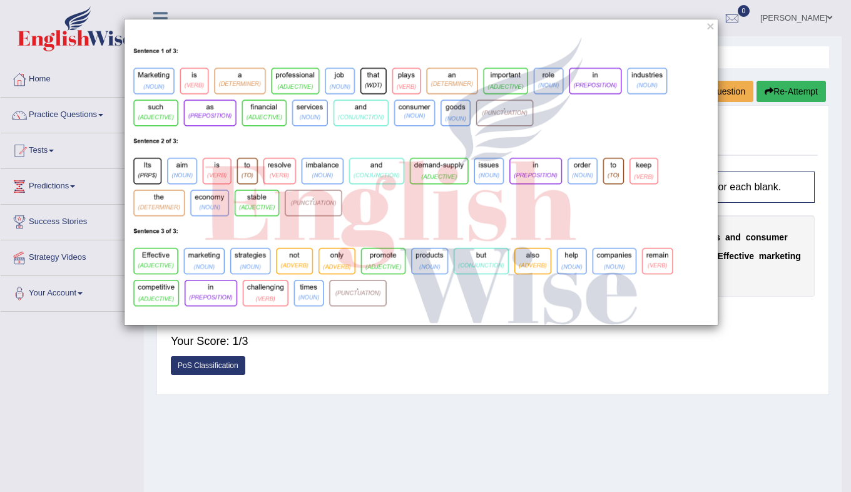
click at [624, 216] on img at bounding box center [421, 180] width 593 height 289
click at [709, 26] on button "×" at bounding box center [710, 25] width 8 height 13
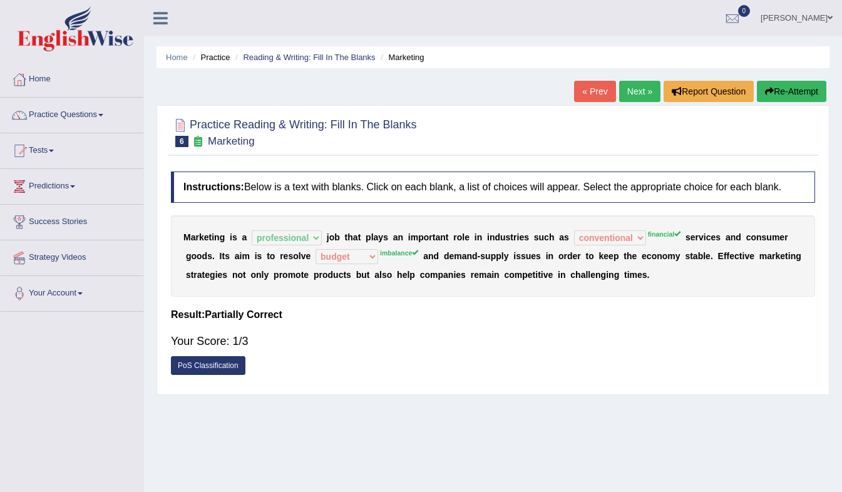
click at [224, 364] on link "PoS Classification" at bounding box center [208, 365] width 74 height 19
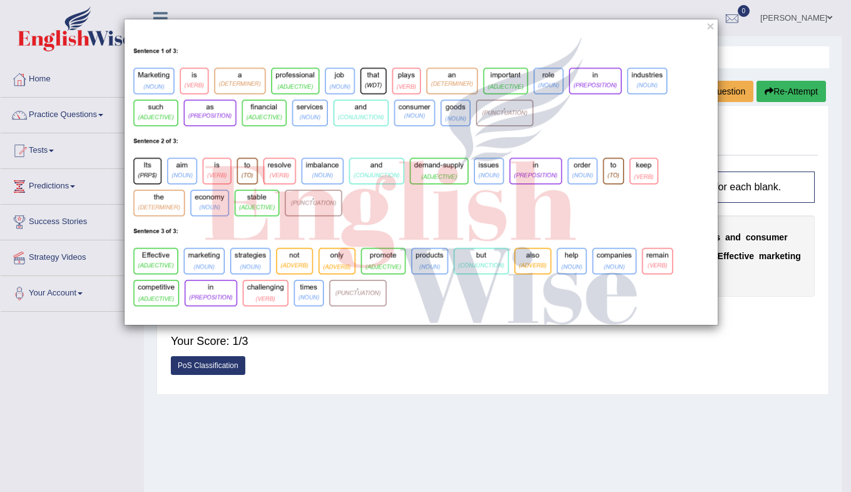
click at [705, 28] on div "×" at bounding box center [421, 172] width 594 height 307
click at [711, 28] on button "×" at bounding box center [710, 25] width 8 height 13
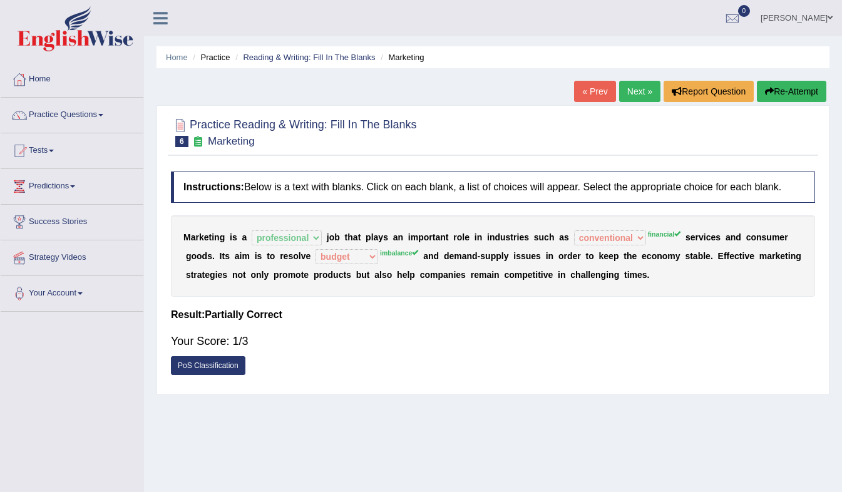
click at [790, 87] on button "Re-Attempt" at bounding box center [791, 91] width 69 height 21
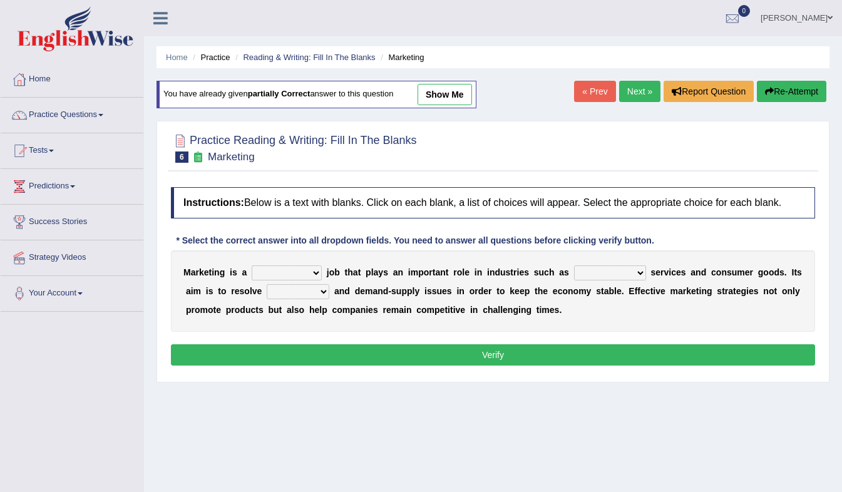
click at [309, 272] on select "professional flexible parochial descriptive" at bounding box center [287, 272] width 70 height 15
select select "professional"
click at [252, 266] on select "professional flexible parochial descriptive" at bounding box center [287, 272] width 70 height 15
click at [574, 274] on select "civil financial conventional foremost" at bounding box center [610, 272] width 72 height 15
select select "financial"
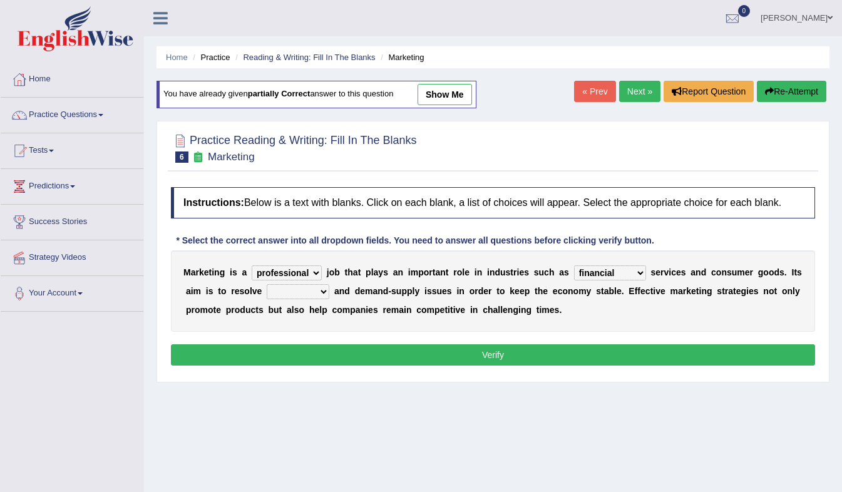
click at [574, 266] on select "civil financial conventional foremost" at bounding box center [610, 272] width 72 height 15
click at [267, 296] on select "imbalance excess symmetry budget" at bounding box center [298, 291] width 63 height 15
select select "imbalance"
click at [267, 285] on select "imbalance excess symmetry budget" at bounding box center [298, 291] width 63 height 15
click at [354, 345] on button "Verify" at bounding box center [493, 354] width 644 height 21
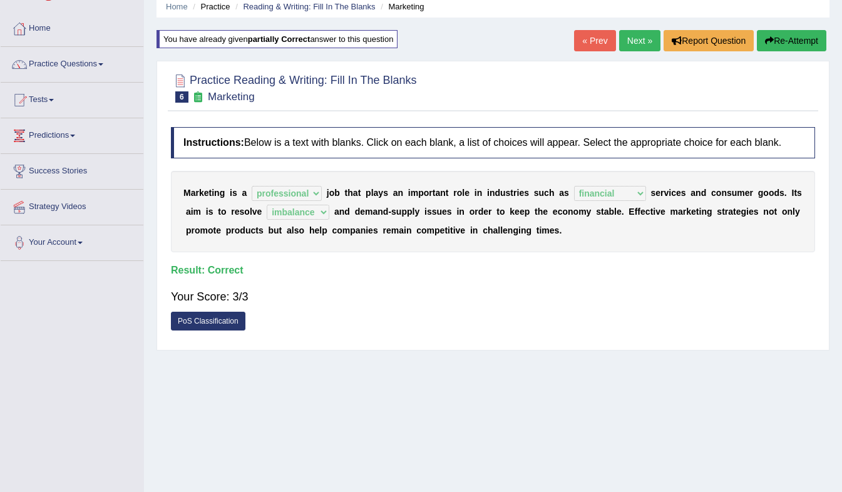
scroll to position [53, 0]
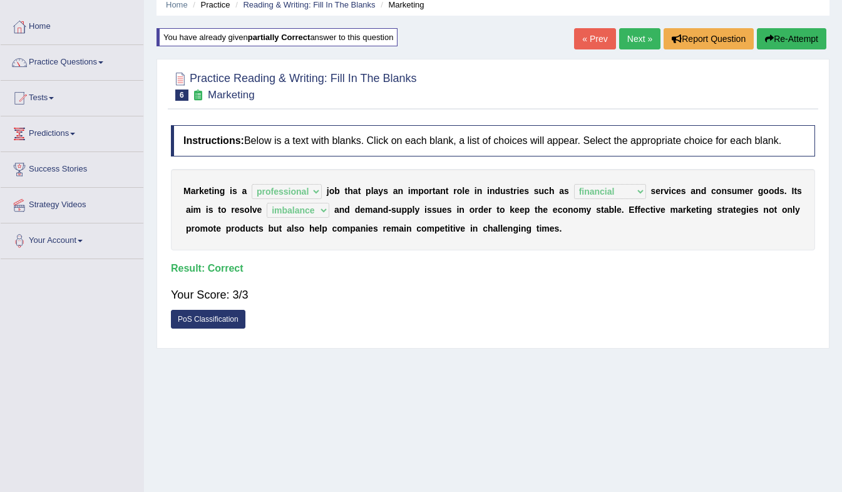
click at [650, 34] on link "Next »" at bounding box center [639, 38] width 41 height 21
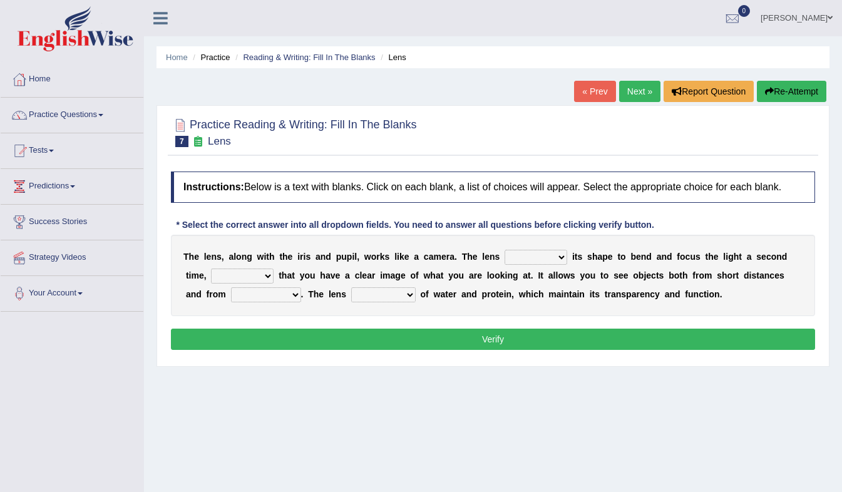
click at [504, 261] on select "adjusts shows selects presents" at bounding box center [535, 257] width 63 height 15
select select "presents"
click at [504, 250] on select "adjusts shows selects presents" at bounding box center [535, 257] width 63 height 15
click at [238, 277] on select "ensures to ensure ensure ensured" at bounding box center [242, 275] width 63 height 15
select select "to ensure"
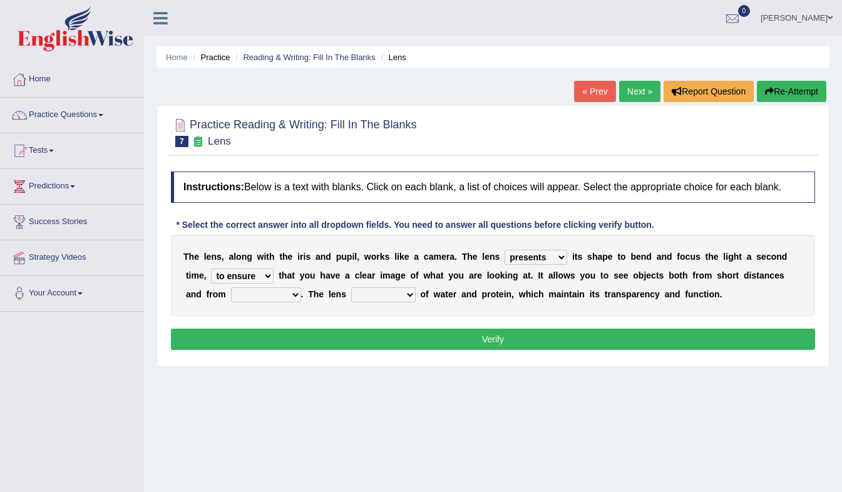
click at [211, 269] on select "ensures to ensure ensure ensured" at bounding box center [242, 275] width 63 height 15
click at [238, 295] on select "far away in between further apart all along" at bounding box center [266, 294] width 70 height 15
select select "far away"
click at [231, 288] on select "far away in between further apart all along" at bounding box center [266, 294] width 70 height 15
click at [351, 300] on select "constitutes comprises composes consists" at bounding box center [383, 294] width 64 height 15
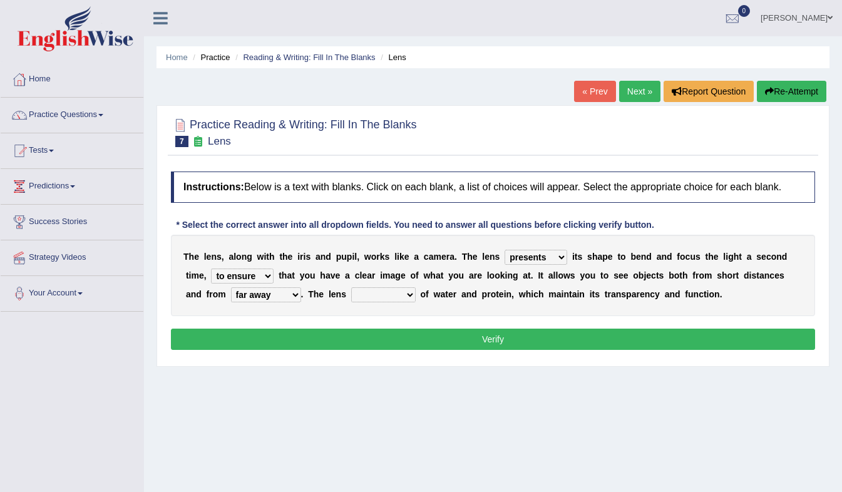
select select "consists"
click at [351, 288] on select "constitutes comprises composes consists" at bounding box center [383, 294] width 64 height 15
click at [380, 336] on button "Verify" at bounding box center [493, 339] width 644 height 21
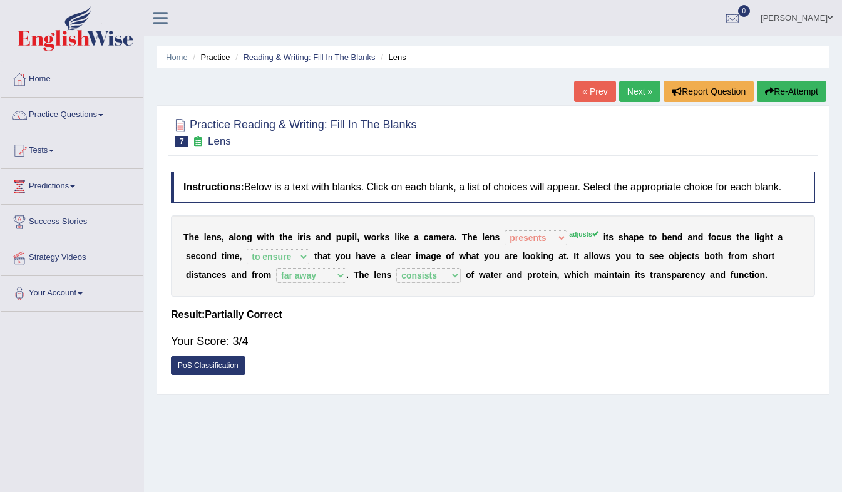
click at [638, 91] on link "Next »" at bounding box center [639, 91] width 41 height 21
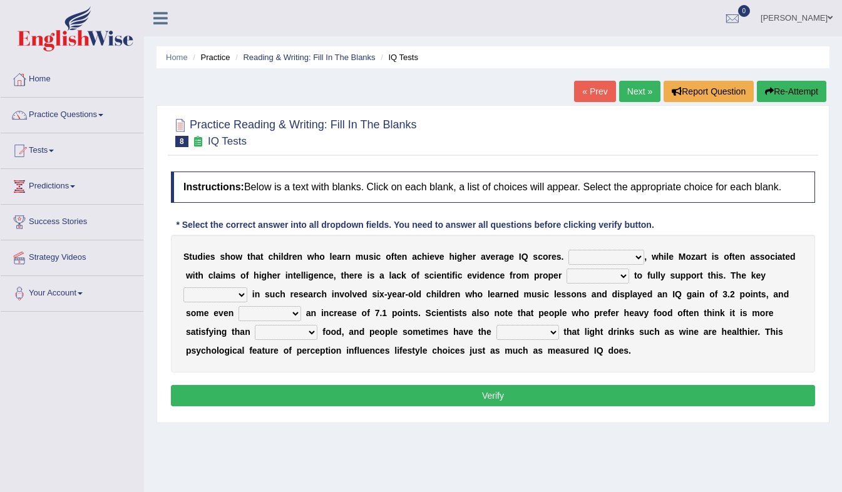
click at [592, 255] on select "However Therefore Consequently While" at bounding box center [606, 257] width 76 height 15
select select "However"
click at [568, 250] on select "However Therefore Consequently While" at bounding box center [606, 257] width 76 height 15
click at [566, 277] on select "test tests testing tested" at bounding box center [597, 275] width 63 height 15
select select "testing"
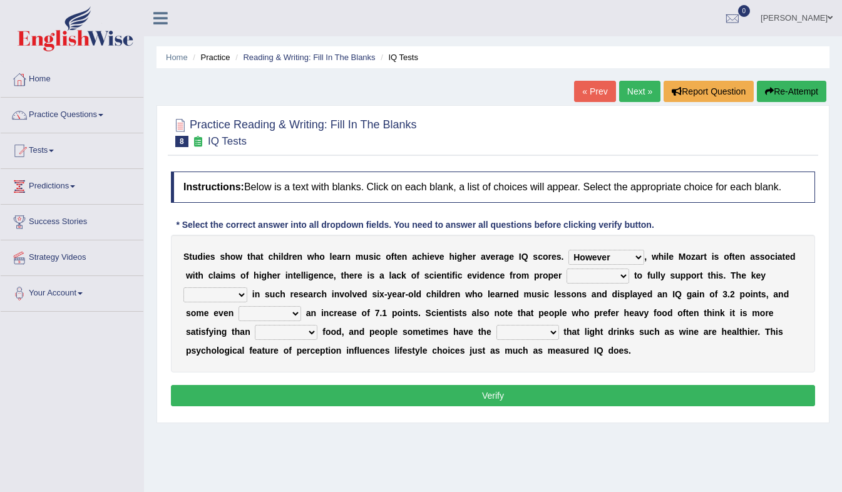
click at [566, 269] on select "test tests testing tested" at bounding box center [597, 275] width 63 height 15
click at [247, 287] on select "process goal implication odd" at bounding box center [215, 294] width 64 height 15
select select "goal"
click at [247, 287] on select "process goal implication odd" at bounding box center [215, 294] width 64 height 15
click at [301, 306] on select "exhibited taught learned threatened" at bounding box center [269, 313] width 63 height 15
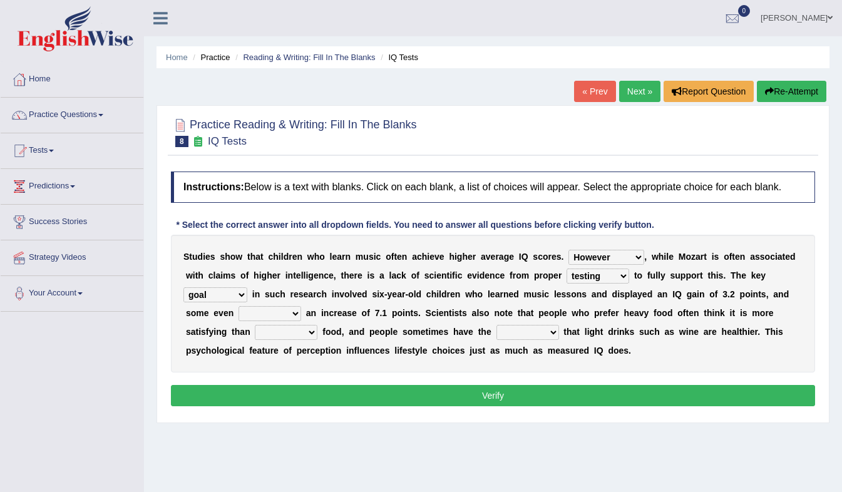
select select "exhibited"
click at [301, 306] on select "exhibited taught learned threatened" at bounding box center [269, 313] width 63 height 15
click at [317, 325] on select "choosy lighter cushiony spooky" at bounding box center [286, 332] width 63 height 15
select select "lighter"
click at [317, 325] on select "choosy lighter cushiony spooky" at bounding box center [286, 332] width 63 height 15
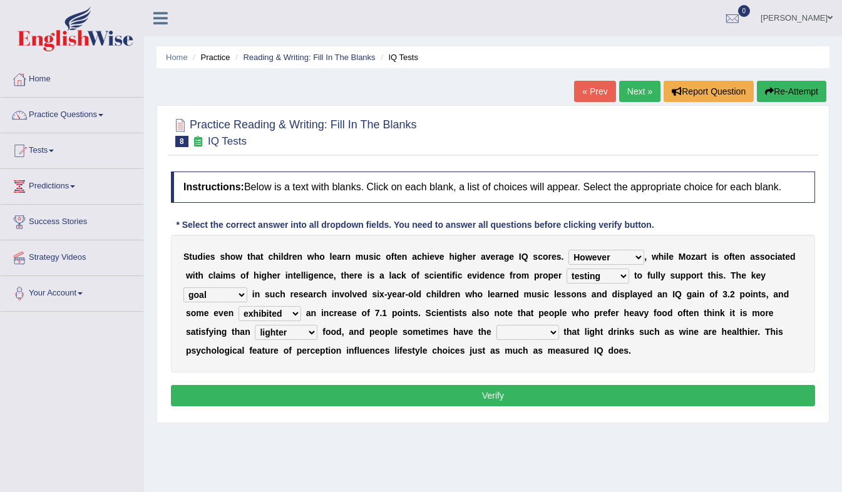
click at [496, 338] on select "illusion sight anecdote intention" at bounding box center [527, 332] width 63 height 15
select select "illusion"
click at [496, 325] on select "illusion sight anecdote intention" at bounding box center [527, 332] width 63 height 15
click at [403, 397] on button "Verify" at bounding box center [493, 395] width 644 height 21
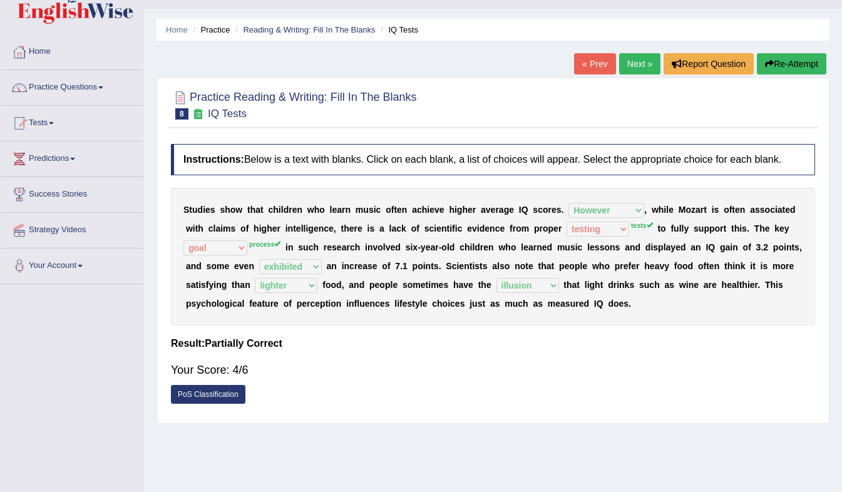
scroll to position [28, 0]
click at [631, 60] on link "Next »" at bounding box center [639, 63] width 41 height 21
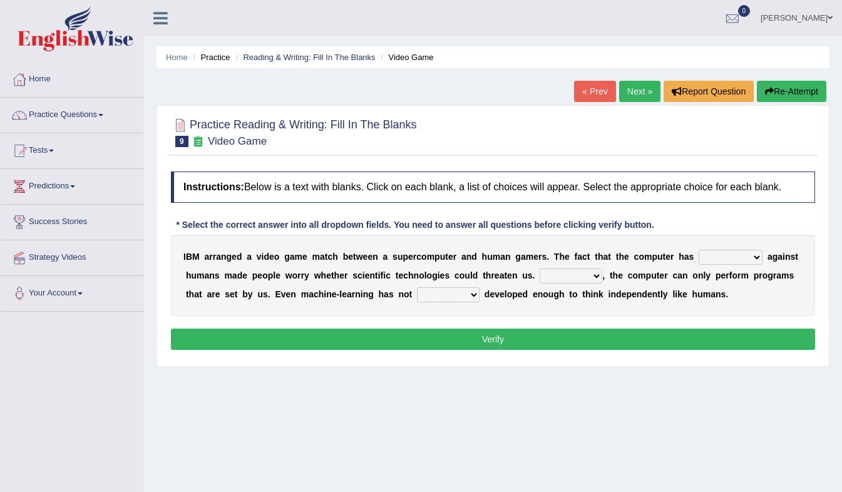
click at [698, 258] on select "competed fought acted challenged" at bounding box center [730, 257] width 64 height 15
select select "competed"
click at [698, 250] on select "competed fought acted challenged" at bounding box center [730, 257] width 64 height 15
click at [539, 280] on select "Moreover However Thus So" at bounding box center [570, 275] width 63 height 15
select select "However"
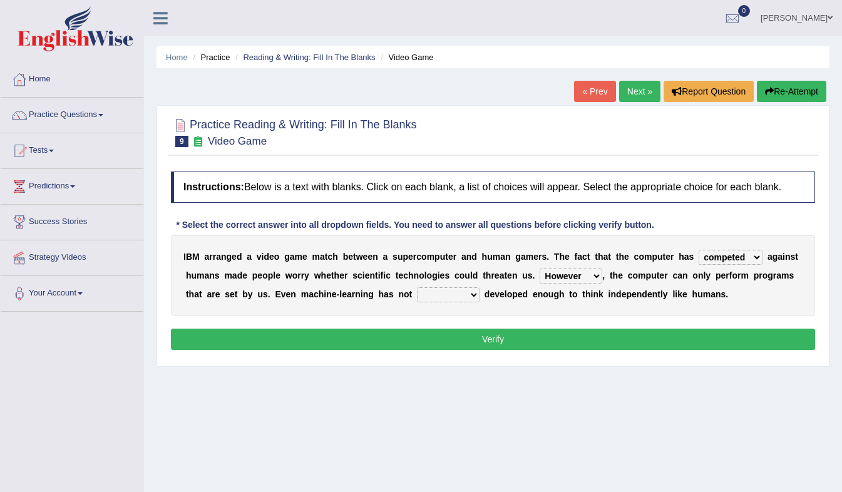
click at [539, 269] on select "Moreover However Thus So" at bounding box center [570, 275] width 63 height 15
click at [417, 294] on select "yet still only just" at bounding box center [448, 294] width 63 height 15
select select "yet"
click at [417, 288] on select "yet still only just" at bounding box center [448, 294] width 63 height 15
click at [380, 335] on button "Verify" at bounding box center [493, 339] width 644 height 21
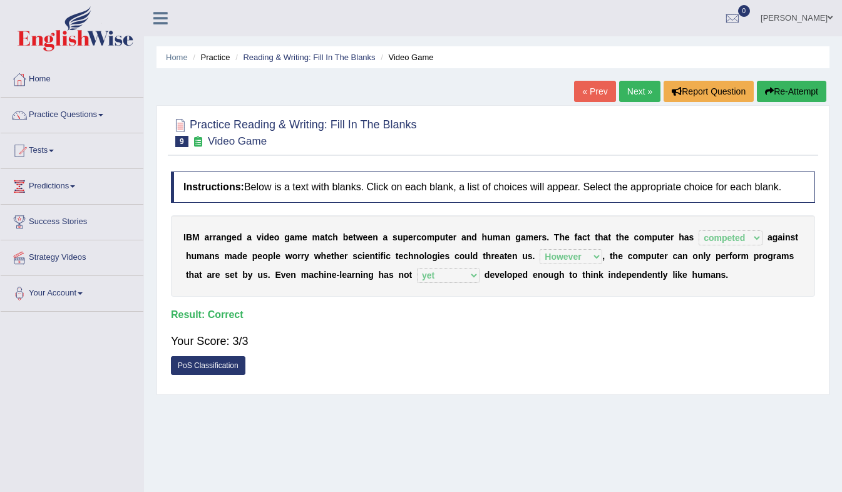
click at [637, 91] on link "Next »" at bounding box center [639, 91] width 41 height 21
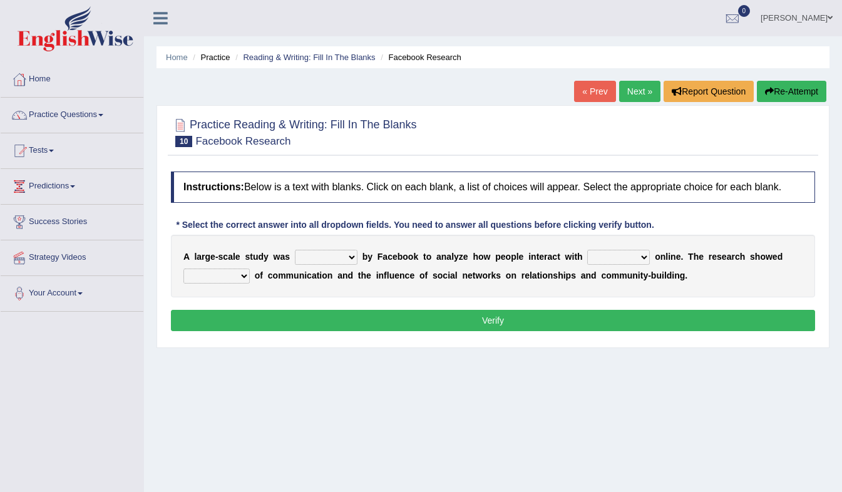
click at [343, 258] on select "surveyed had asked made" at bounding box center [326, 257] width 63 height 15
select select "surveyed"
click at [295, 250] on select "surveyed had asked made" at bounding box center [326, 257] width 63 height 15
click at [603, 253] on select "together all each other another" at bounding box center [618, 257] width 63 height 15
select select "each other"
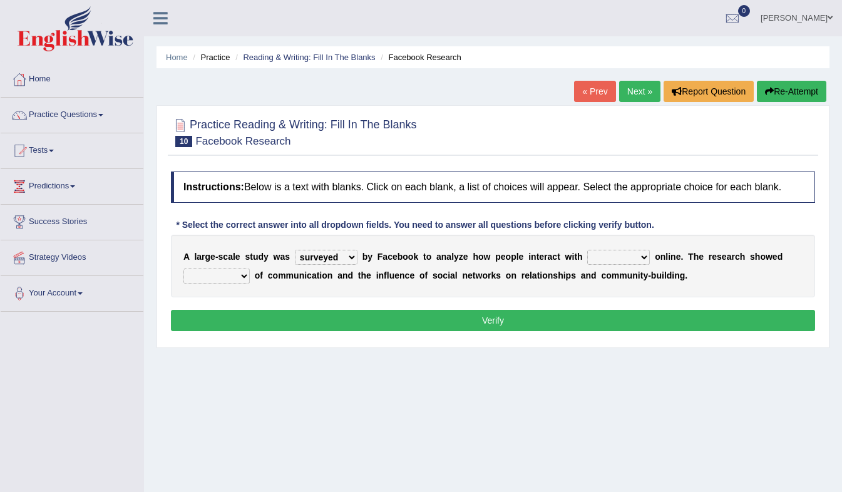
click at [587, 250] on select "together all each other another" at bounding box center [618, 257] width 63 height 15
click at [232, 275] on select "advantages standards fellowships patterns" at bounding box center [216, 275] width 66 height 15
select select "advantages"
click at [183, 269] on select "advantages standards fellowships patterns" at bounding box center [216, 275] width 66 height 15
click at [252, 325] on button "Verify" at bounding box center [493, 320] width 644 height 21
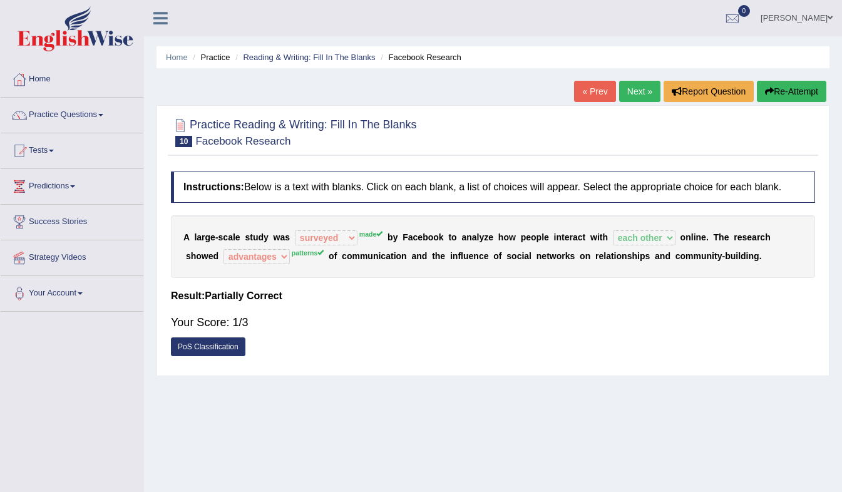
click at [380, 201] on h4 "Instructions: Below is a text with blanks. Click on each blank, a list of choic…" at bounding box center [493, 186] width 644 height 31
click at [803, 96] on button "Re-Attempt" at bounding box center [791, 91] width 69 height 21
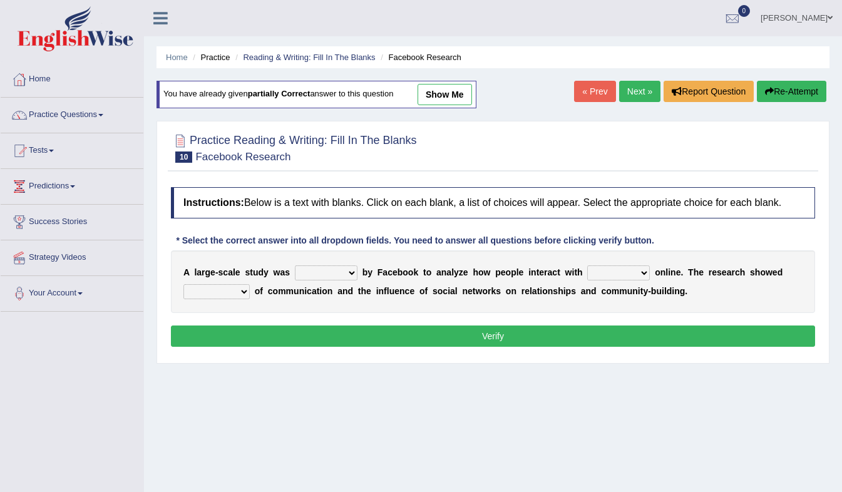
click at [327, 277] on select "surveyed had asked made" at bounding box center [326, 272] width 63 height 15
select select "made"
click at [295, 266] on select "surveyed had asked made" at bounding box center [326, 272] width 63 height 15
click at [238, 291] on select "advantages standards fellowships patterns" at bounding box center [216, 291] width 66 height 15
select select "patterns"
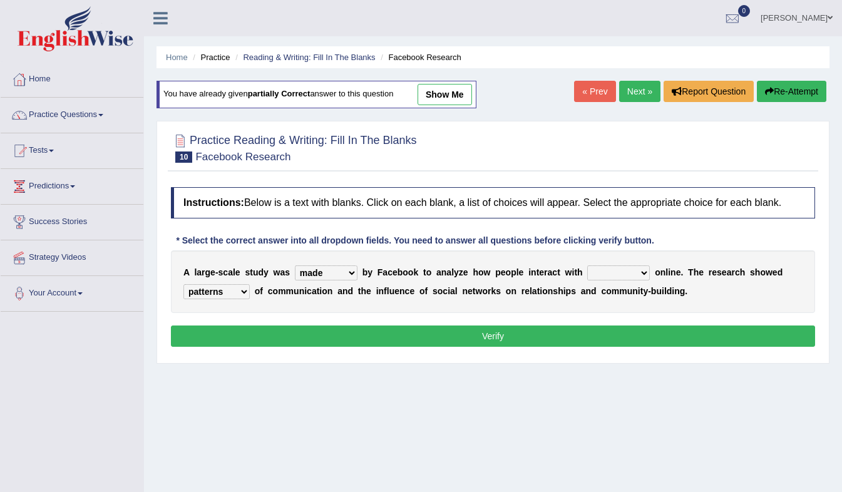
click at [183, 285] on select "advantages standards fellowships patterns" at bounding box center [216, 291] width 66 height 15
click at [587, 268] on select "together all each other another" at bounding box center [618, 272] width 63 height 15
select select "each other"
click at [587, 266] on select "together all each other another" at bounding box center [618, 272] width 63 height 15
click at [581, 333] on button "Verify" at bounding box center [493, 335] width 644 height 21
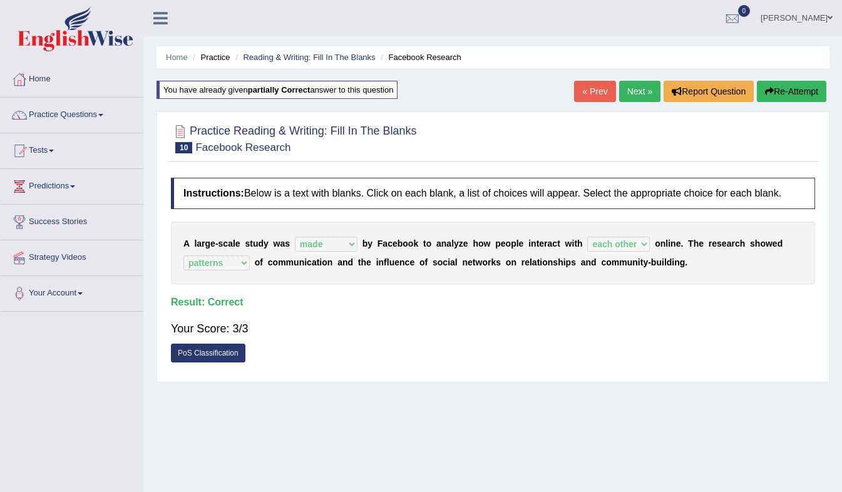
click at [650, 88] on link "Next »" at bounding box center [639, 91] width 41 height 21
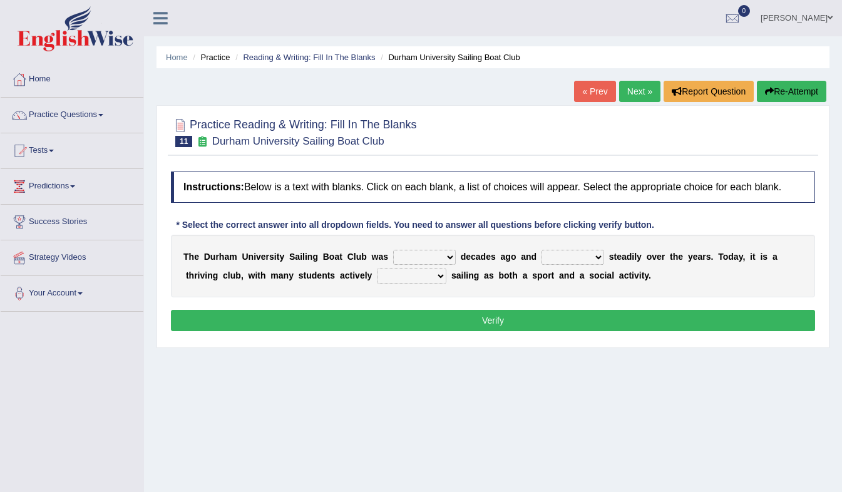
click at [393, 260] on select "found fund founded find" at bounding box center [424, 257] width 63 height 15
select select "found"
click at [393, 250] on select "found fund founded find" at bounding box center [424, 257] width 63 height 15
click at [562, 256] on select "grow growing has grown grown" at bounding box center [572, 257] width 63 height 15
select select "has grown"
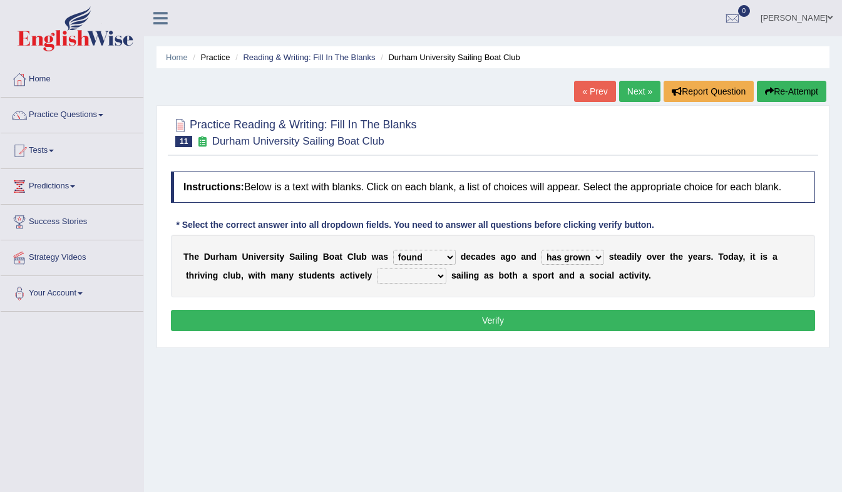
click at [541, 250] on select "grow growing has grown grown" at bounding box center [572, 257] width 63 height 15
click at [377, 275] on select "enjoy enjoyed are enjoying enjoying" at bounding box center [411, 275] width 69 height 15
click at [377, 269] on select "enjoy enjoyed are enjoying enjoying" at bounding box center [411, 275] width 69 height 15
click at [377, 275] on select "enjoy enjoyed are enjoying enjoying" at bounding box center [411, 275] width 69 height 15
select select "enjoy"
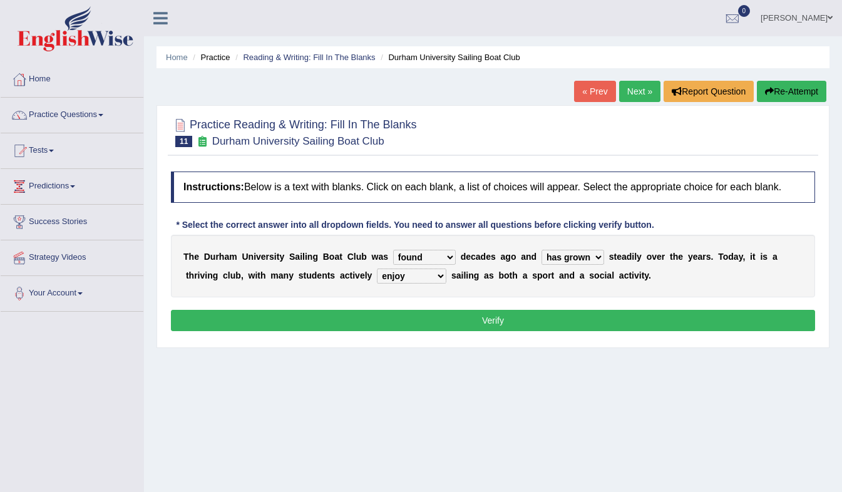
click at [377, 269] on select "enjoy enjoyed are enjoying enjoying" at bounding box center [411, 275] width 69 height 15
click at [337, 317] on button "Verify" at bounding box center [493, 320] width 644 height 21
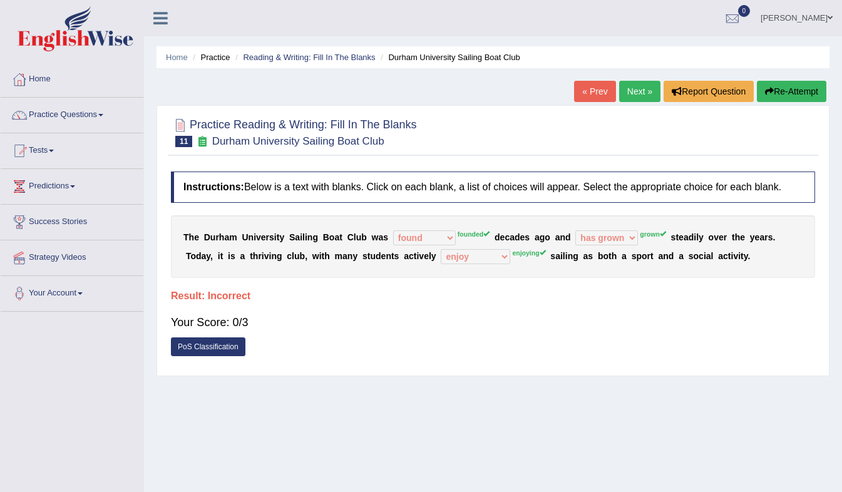
click at [225, 343] on link "PoS Classification" at bounding box center [208, 346] width 74 height 19
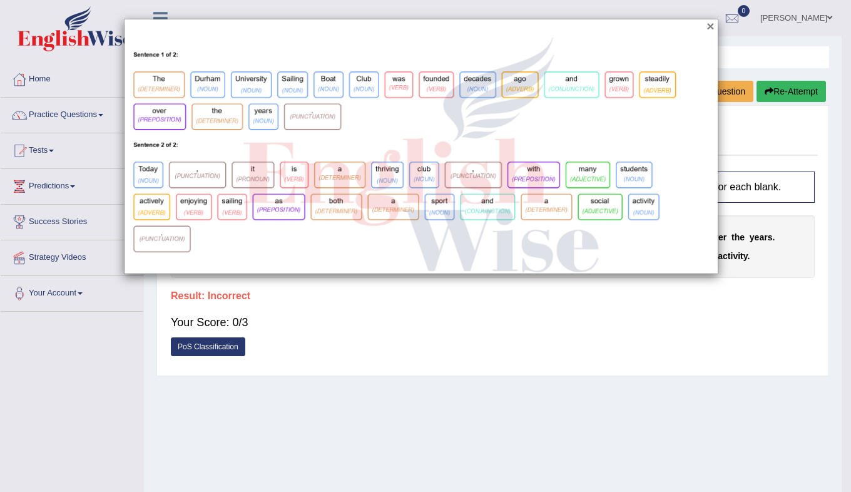
click at [708, 24] on button "×" at bounding box center [710, 25] width 8 height 13
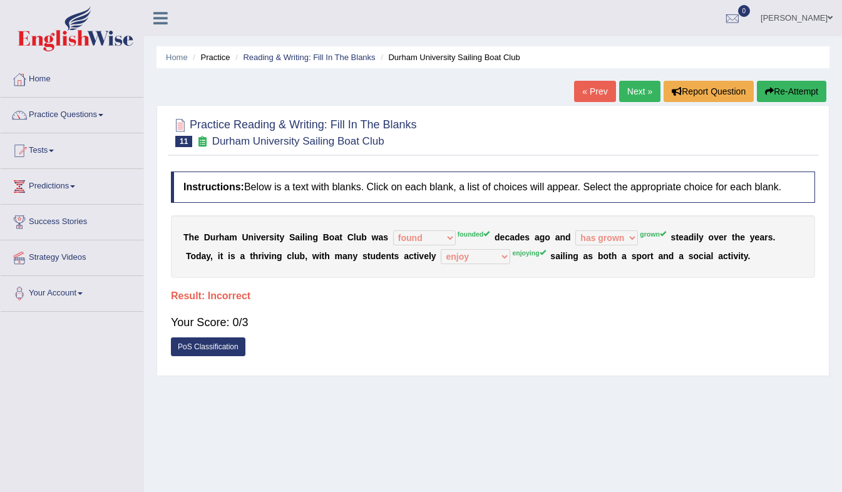
click at [785, 94] on button "Re-Attempt" at bounding box center [791, 91] width 69 height 21
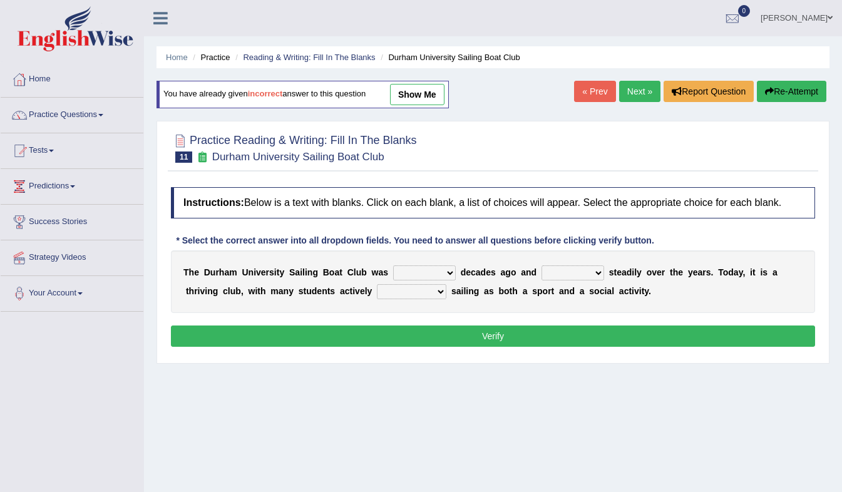
click at [421, 274] on select "found fund founded find" at bounding box center [424, 272] width 63 height 15
select select "founded"
click at [393, 266] on select "found fund founded find" at bounding box center [424, 272] width 63 height 15
click at [543, 268] on select "grow growing has grown grown" at bounding box center [572, 272] width 63 height 15
select select "grown"
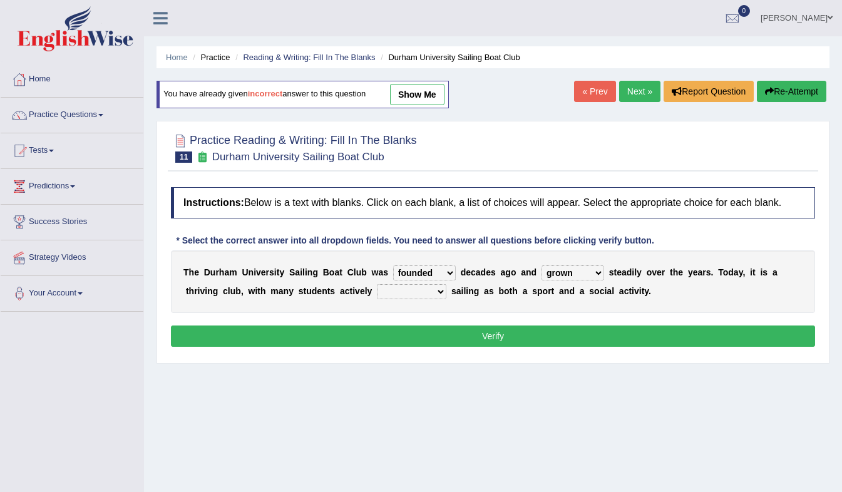
click at [541, 266] on select "grow growing has grown grown" at bounding box center [572, 272] width 63 height 15
click at [377, 293] on select "enjoy enjoyed are enjoying enjoying" at bounding box center [411, 291] width 69 height 15
select select "enjoying"
click at [377, 285] on select "enjoy enjoyed are enjoying enjoying" at bounding box center [411, 291] width 69 height 15
click at [374, 332] on button "Verify" at bounding box center [493, 335] width 644 height 21
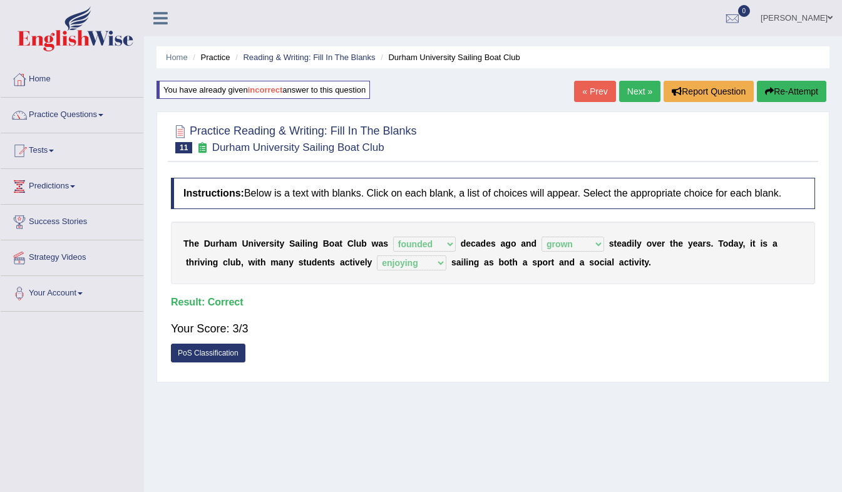
click at [640, 95] on link "Next »" at bounding box center [639, 91] width 41 height 21
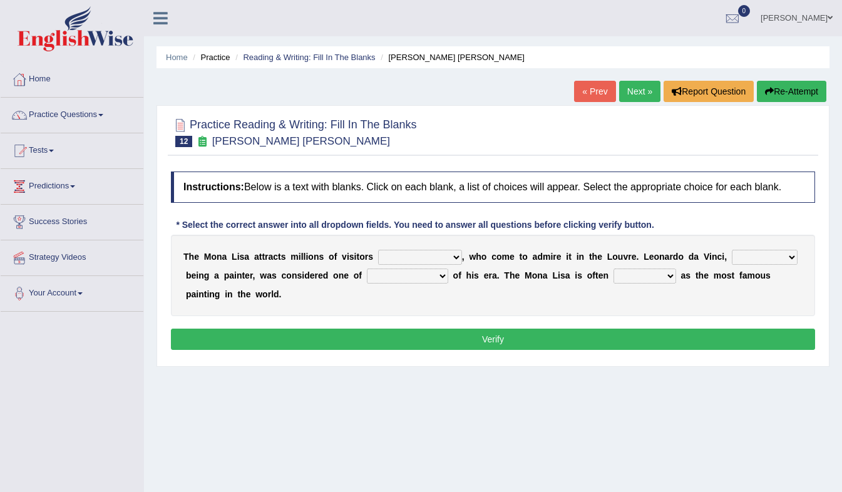
click at [433, 261] on select "around the year the all year all year round per year" at bounding box center [420, 257] width 84 height 15
click at [378, 250] on select "around the year the all year all year round per year" at bounding box center [420, 257] width 84 height 15
click at [437, 263] on select "around the year the all year all year round per year" at bounding box center [420, 257] width 84 height 15
click at [378, 250] on select "around the year the all year all year round per year" at bounding box center [420, 257] width 84 height 15
click at [429, 261] on select "around the year the all year all year round per year" at bounding box center [420, 257] width 84 height 15
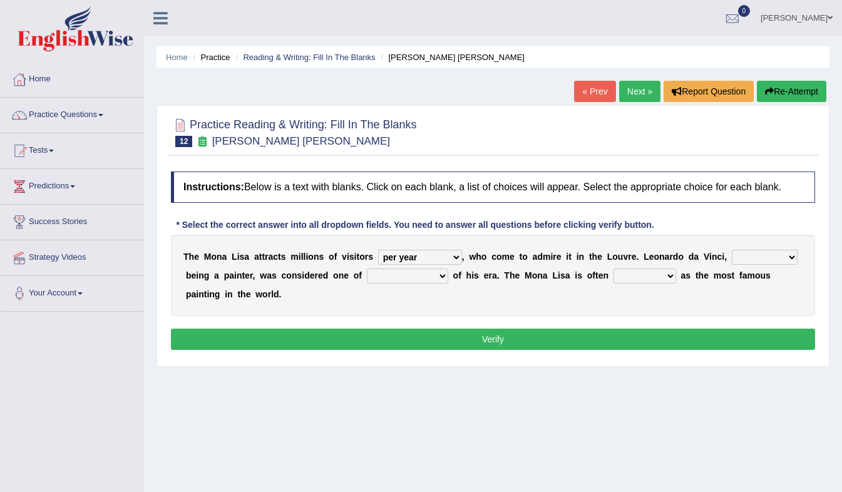
select select "all year round"
click at [378, 250] on select "around the year the all year all year round per year" at bounding box center [420, 257] width 84 height 15
click at [732, 258] on select "rather than as much as as well as as long as" at bounding box center [765, 257] width 66 height 15
select select "as much as"
click at [732, 250] on select "rather than as much as as well as as long as" at bounding box center [765, 257] width 66 height 15
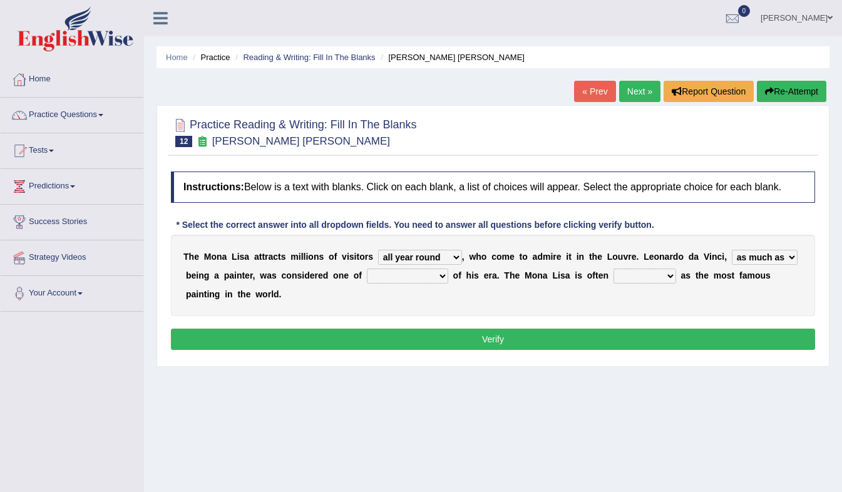
click at [384, 275] on select "better artists artist the better artist the best artists" at bounding box center [407, 275] width 81 height 15
select select "the best artists"
click at [367, 269] on select "better artists artist the better artist the best artists" at bounding box center [407, 275] width 81 height 15
click at [613, 273] on select "classified suggested predicted described" at bounding box center [644, 275] width 63 height 15
select select "described"
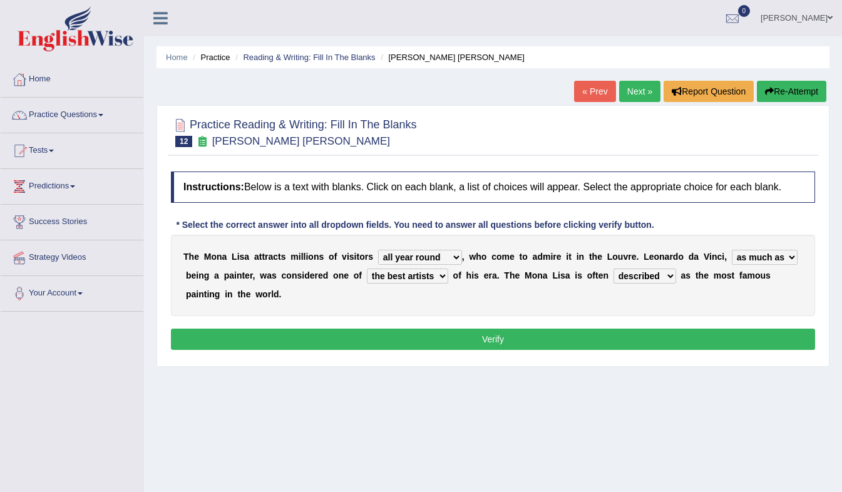
click at [613, 269] on select "classified suggested predicted described" at bounding box center [644, 275] width 63 height 15
click at [591, 329] on button "Verify" at bounding box center [493, 339] width 644 height 21
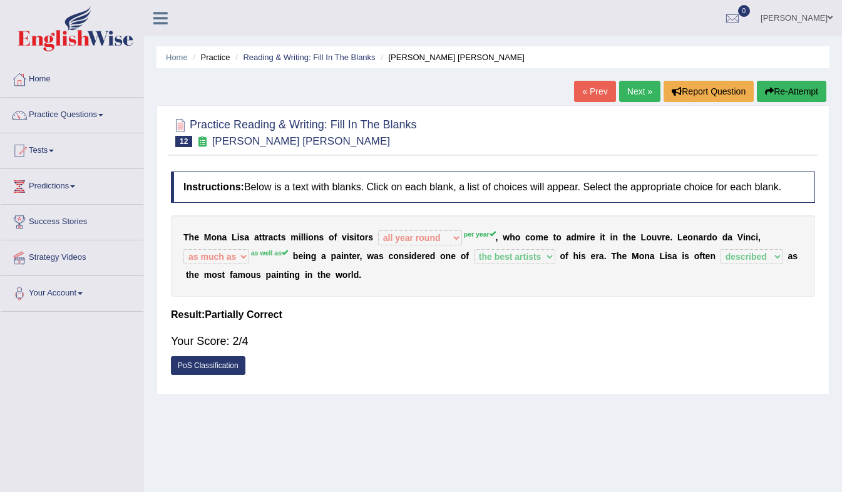
click at [783, 99] on button "Re-Attempt" at bounding box center [791, 91] width 69 height 21
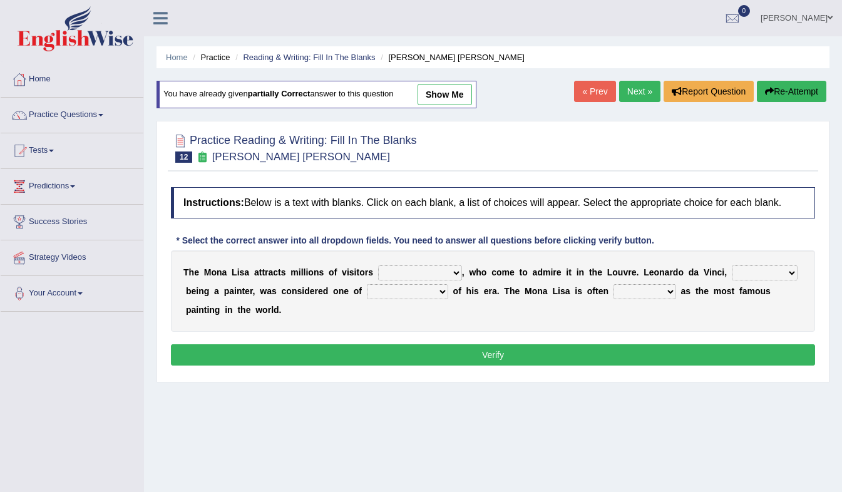
click at [424, 272] on select "around the year the all year all year round per year" at bounding box center [420, 272] width 84 height 15
select select "per year"
click at [378, 266] on select "around the year the all year all year round per year" at bounding box center [420, 272] width 84 height 15
click at [732, 277] on select "rather than as much as as well as as long as" at bounding box center [765, 272] width 66 height 15
select select "as well as"
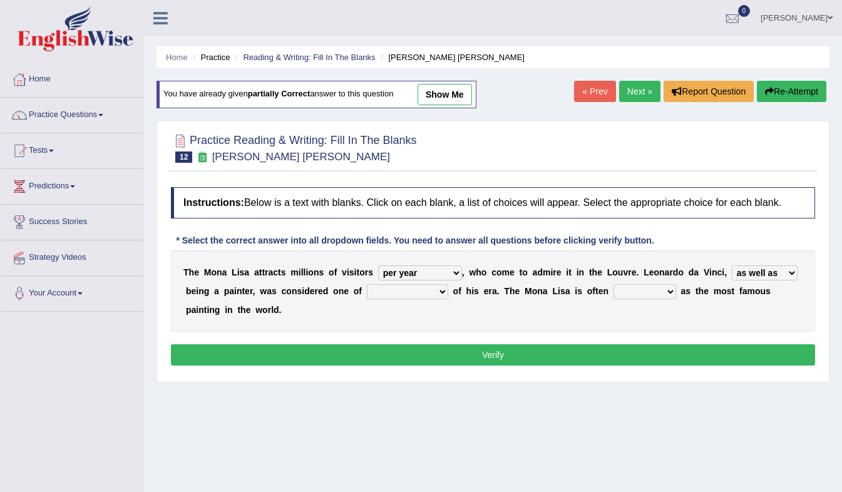
click at [732, 266] on select "rather than as much as as well as as long as" at bounding box center [765, 272] width 66 height 15
click at [380, 289] on select "better artists artist the better artist the best artists" at bounding box center [407, 291] width 81 height 15
select select "the best artists"
click at [367, 285] on select "better artists artist the better artist the best artists" at bounding box center [407, 291] width 81 height 15
click at [613, 288] on select "classified suggested predicted described" at bounding box center [644, 291] width 63 height 15
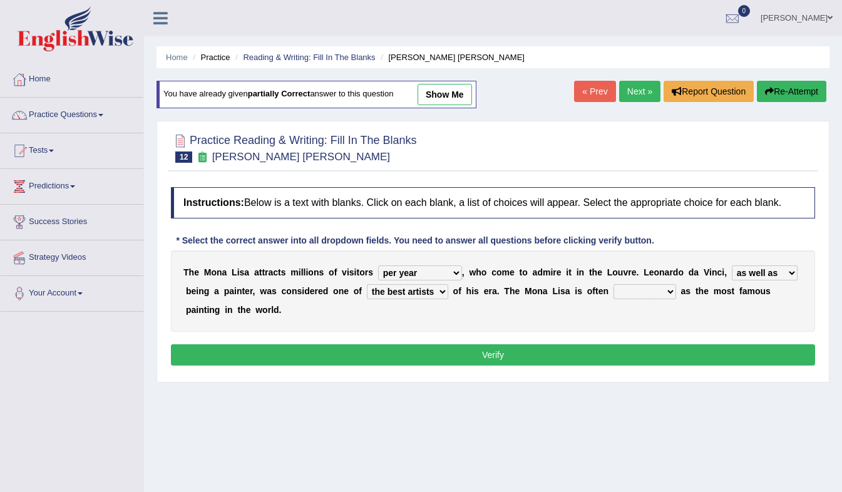
select select "described"
click at [613, 285] on select "classified suggested predicted described" at bounding box center [644, 291] width 63 height 15
click at [551, 344] on button "Verify" at bounding box center [493, 354] width 644 height 21
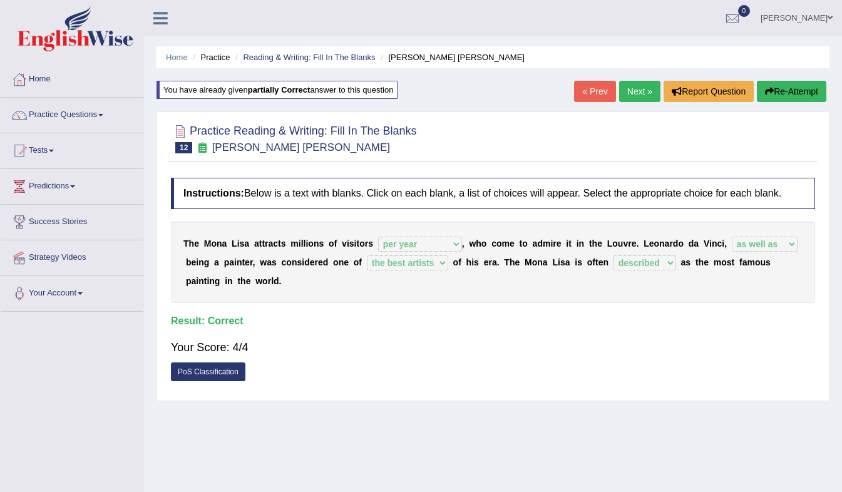
click at [641, 88] on link "Next »" at bounding box center [639, 91] width 41 height 21
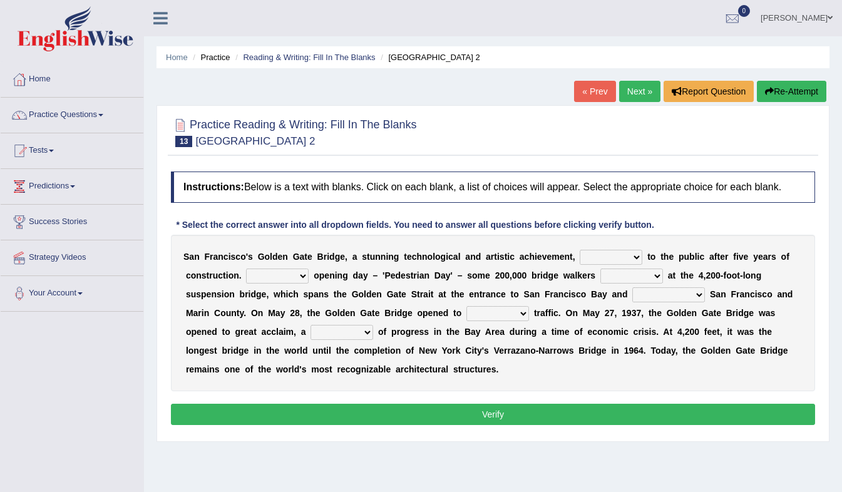
click at [579, 258] on select "opens closes appears equals" at bounding box center [610, 257] width 63 height 15
select select "appears"
click at [579, 250] on select "opens closes appears equals" at bounding box center [610, 257] width 63 height 15
click at [275, 281] on select "On During Since When" at bounding box center [277, 275] width 63 height 15
select select "During"
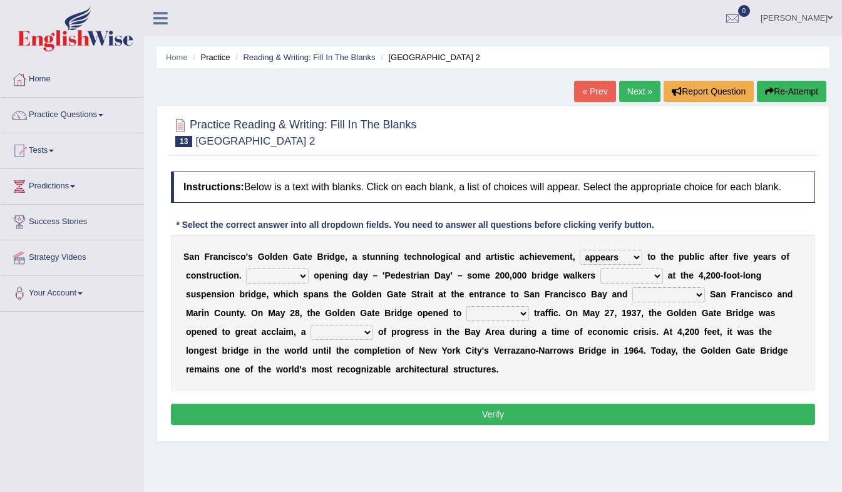
click at [246, 269] on select "On During Since When" at bounding box center [277, 275] width 63 height 15
click at [600, 277] on select "stationed looked marveled laughed" at bounding box center [631, 275] width 63 height 15
select select "stationed"
click at [600, 269] on select "stationed looked marveled laughed" at bounding box center [631, 275] width 63 height 15
click at [609, 275] on select "stationed looked marveled laughed" at bounding box center [631, 275] width 63 height 15
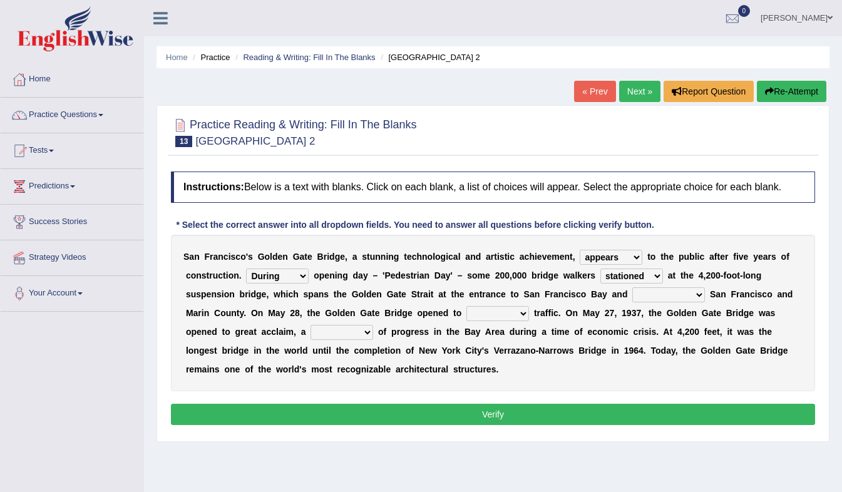
click at [632, 297] on select "separates connects channels differentiates" at bounding box center [668, 294] width 73 height 15
click at [297, 278] on select "On During Since When" at bounding box center [277, 275] width 63 height 15
click at [344, 267] on div "S a n F r a n c i s c o ' s G o l d e n G a t e B r i d g e , a s t u n n i n g…" at bounding box center [493, 313] width 644 height 156
click at [632, 293] on select "separates connects channels differentiates" at bounding box center [668, 294] width 73 height 15
select select "connects"
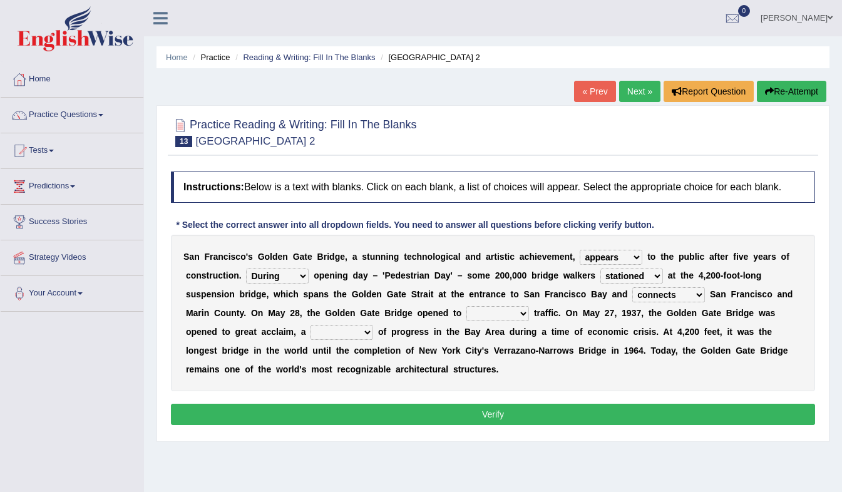
click at [632, 288] on select "separates connects channels differentiates" at bounding box center [668, 294] width 73 height 15
click at [466, 314] on select "aquatic vehicular airborne watertight" at bounding box center [497, 313] width 63 height 15
select select "vehicular"
click at [466, 307] on select "aquatic vehicular airborne watertight" at bounding box center [497, 313] width 63 height 15
click at [310, 330] on select "denial symbol technique yield" at bounding box center [341, 332] width 63 height 15
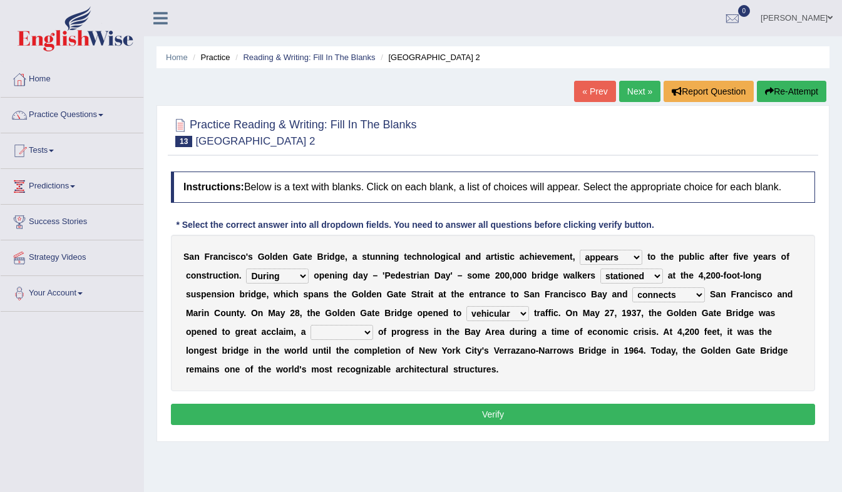
click at [632, 298] on select "separates connects channels differentiates" at bounding box center [668, 294] width 73 height 15
select select "separates"
click at [632, 288] on select "separates connects channels differentiates" at bounding box center [668, 294] width 73 height 15
click at [310, 335] on select "denial symbol technique yield" at bounding box center [341, 332] width 63 height 15
select select "symbol"
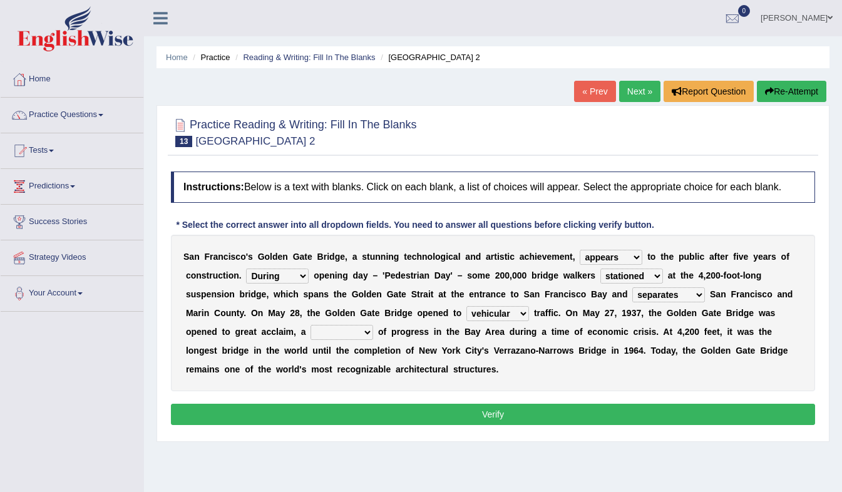
click at [310, 325] on select "denial symbol technique yield" at bounding box center [341, 332] width 63 height 15
click at [310, 330] on select "denial symbol technique yield" at bounding box center [341, 332] width 63 height 15
click at [289, 379] on div "S a n F r a n c i s c o ' s G o l d e n G a t e B r i d g e , a s t u n n i n g…" at bounding box center [493, 313] width 644 height 156
click at [534, 410] on button "Verify" at bounding box center [493, 414] width 644 height 21
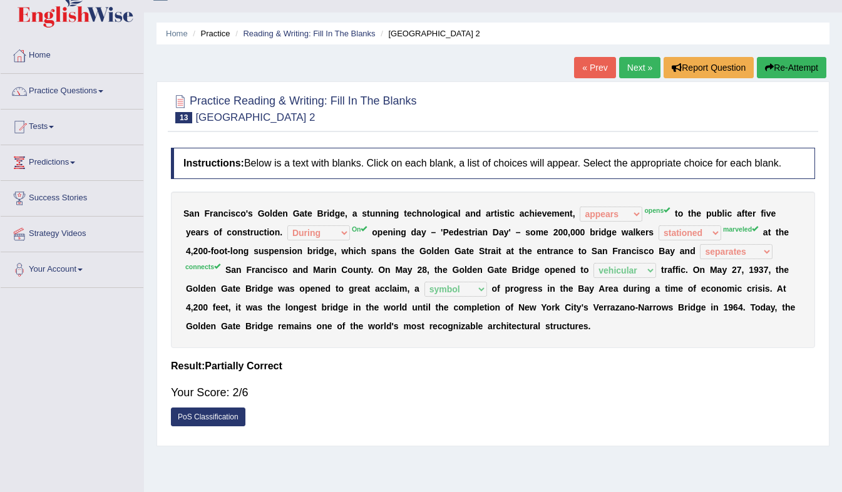
scroll to position [26, 0]
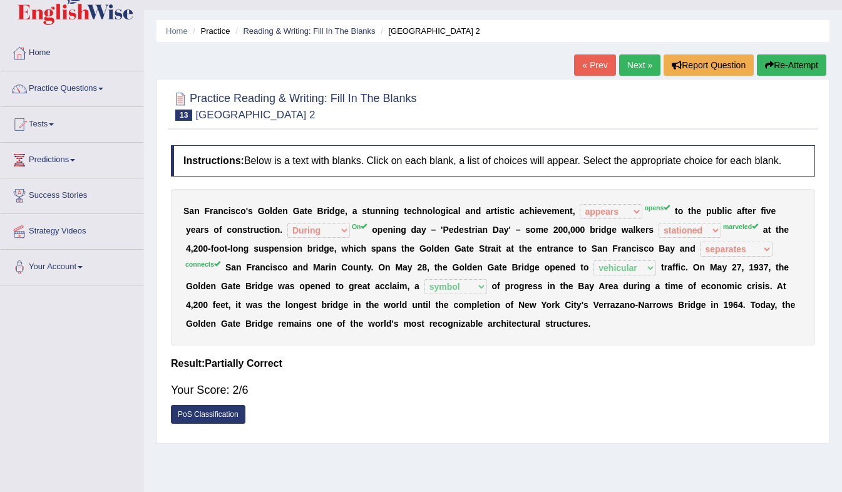
click at [765, 68] on icon "button" at bounding box center [769, 65] width 9 height 9
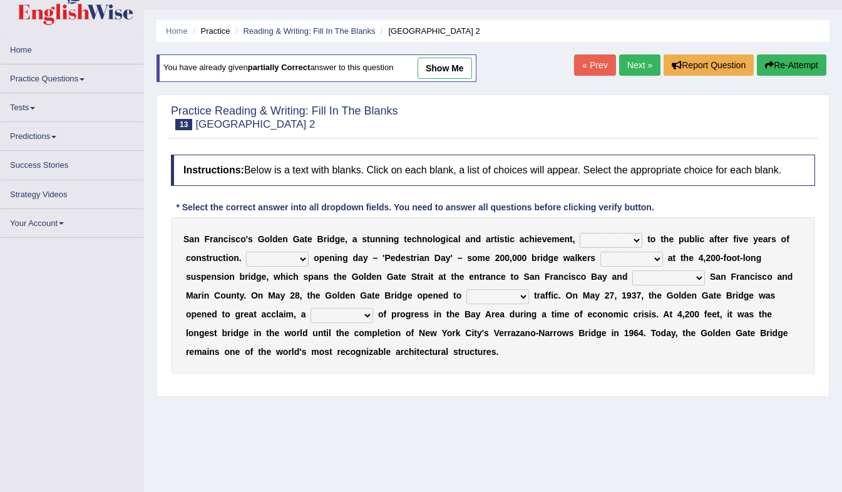
click at [590, 241] on select "opens closes appears equals" at bounding box center [610, 240] width 63 height 15
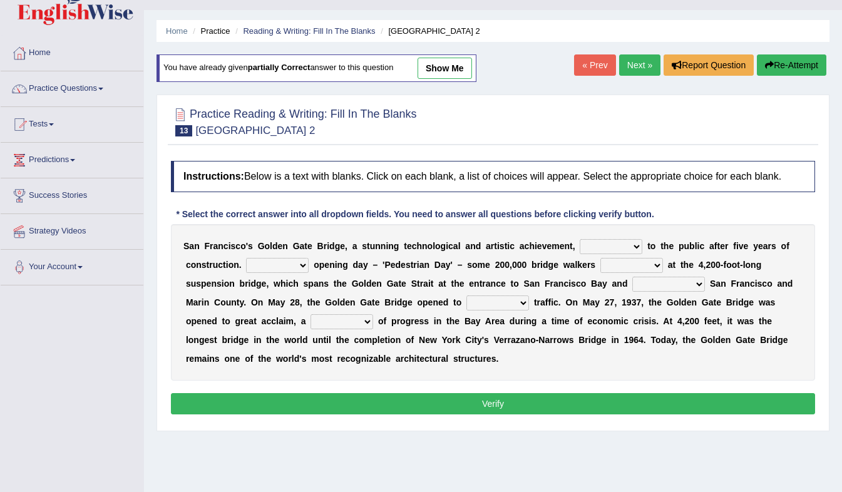
select select "opens"
click at [579, 240] on select "opens closes appears equals" at bounding box center [610, 246] width 63 height 15
click at [609, 262] on select "stationed looked marveled laughed" at bounding box center [631, 265] width 63 height 15
select select "marveled"
click at [600, 258] on select "stationed looked marveled laughed" at bounding box center [631, 265] width 63 height 15
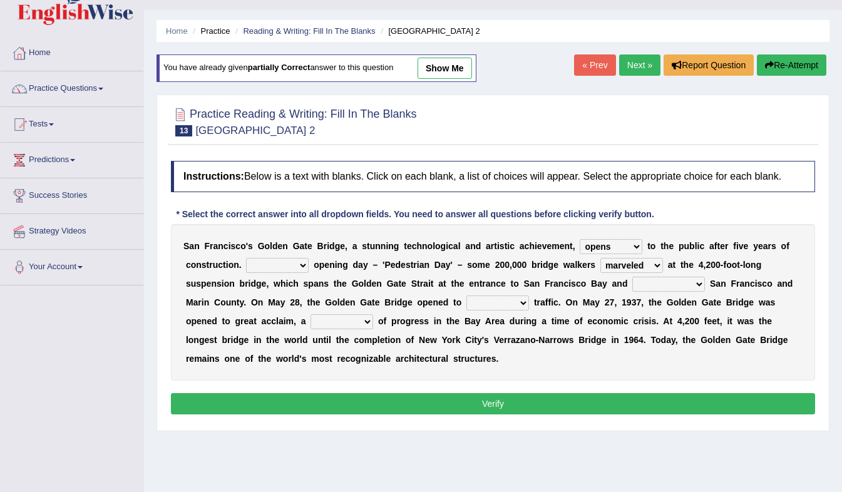
click at [308, 261] on b at bounding box center [310, 265] width 5 height 10
click at [308, 262] on b at bounding box center [310, 265] width 5 height 10
click at [288, 268] on select "On During Since When" at bounding box center [277, 265] width 63 height 15
select select "On"
click at [246, 258] on select "On During Since When" at bounding box center [277, 265] width 63 height 15
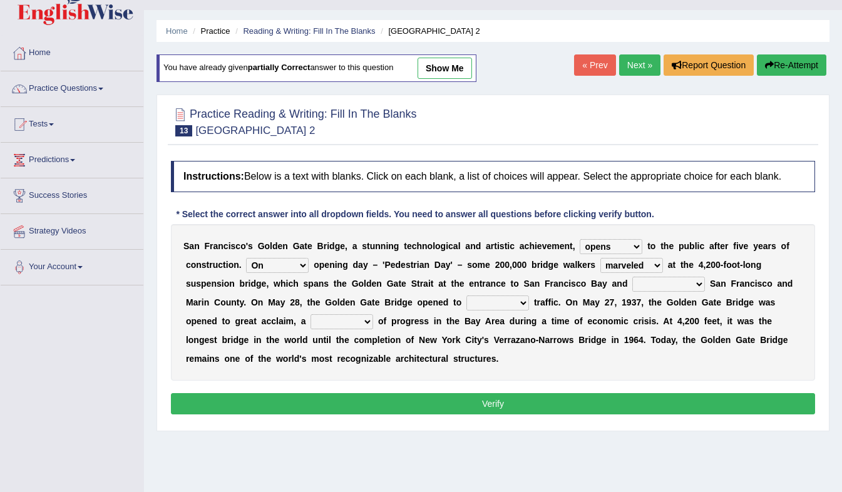
click at [632, 283] on select "separates connects channels differentiates" at bounding box center [668, 284] width 73 height 15
select select "connects"
click at [632, 277] on select "separates connects channels differentiates" at bounding box center [668, 284] width 73 height 15
click at [466, 303] on select "aquatic vehicular airborne watertight" at bounding box center [497, 302] width 63 height 15
select select "vehicular"
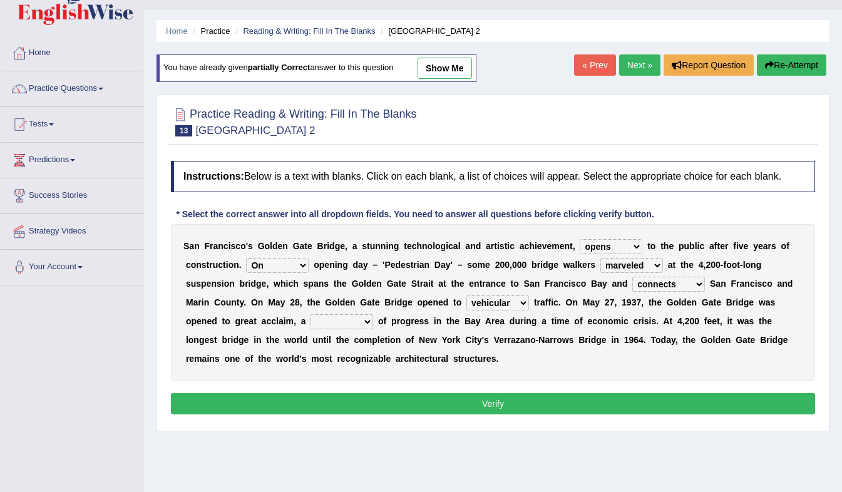
click at [466, 296] on select "aquatic vehicular airborne watertight" at bounding box center [497, 302] width 63 height 15
click at [310, 320] on select "denial symbol technique yield" at bounding box center [341, 321] width 63 height 15
select select "symbol"
click at [310, 315] on select "denial symbol technique yield" at bounding box center [341, 321] width 63 height 15
click at [303, 397] on button "Verify" at bounding box center [493, 403] width 644 height 21
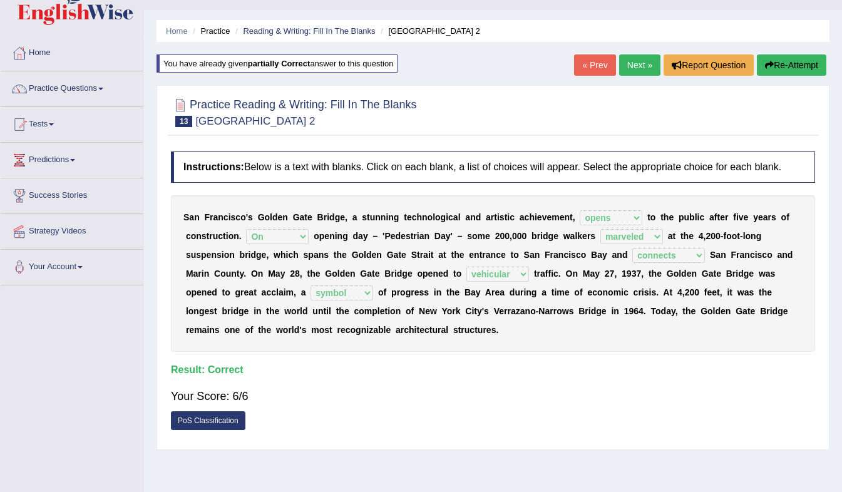
click at [634, 68] on link "Next »" at bounding box center [639, 64] width 41 height 21
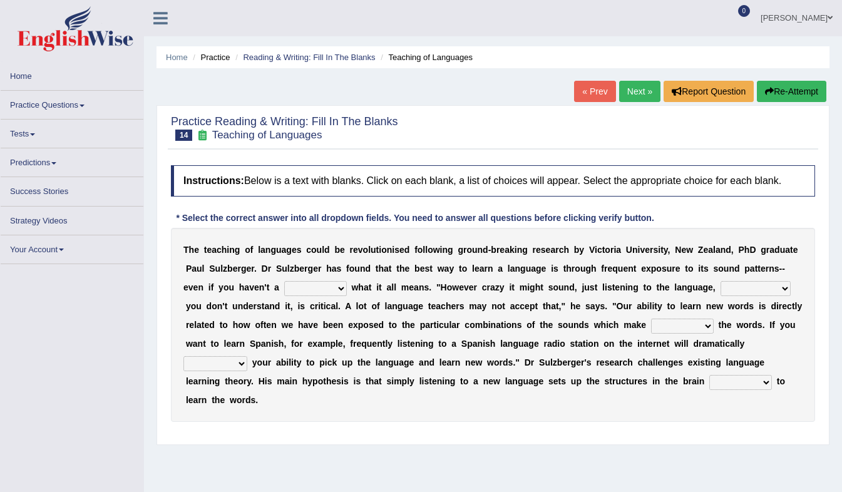
click at [284, 285] on select "dew claw clue due" at bounding box center [315, 288] width 63 height 15
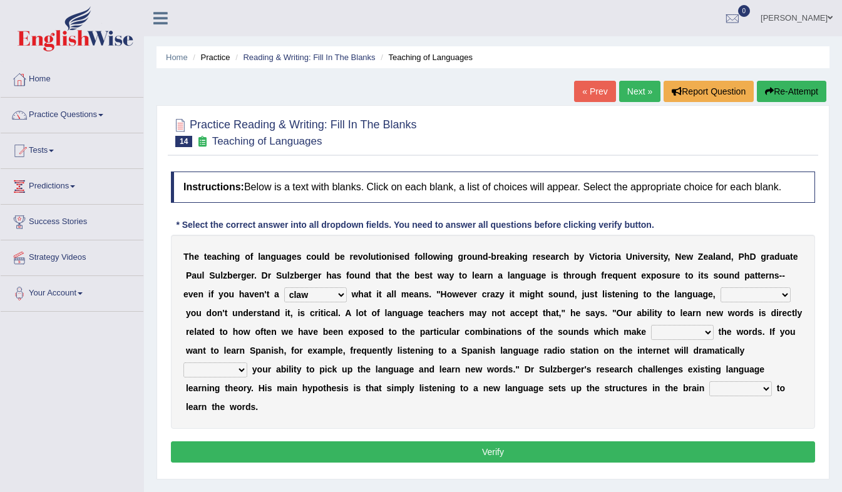
click at [284, 288] on select "dew claw clue due" at bounding box center [315, 294] width 63 height 15
click at [277, 342] on div "T h e t e a c h i n g o f l a n g u a g e s c o u l d b e r e v o l u t i o n i…" at bounding box center [493, 332] width 644 height 194
click at [284, 292] on select "dew claw clue due" at bounding box center [315, 294] width 63 height 15
select select "clue"
click at [284, 288] on select "dew claw clue due" at bounding box center [315, 294] width 63 height 15
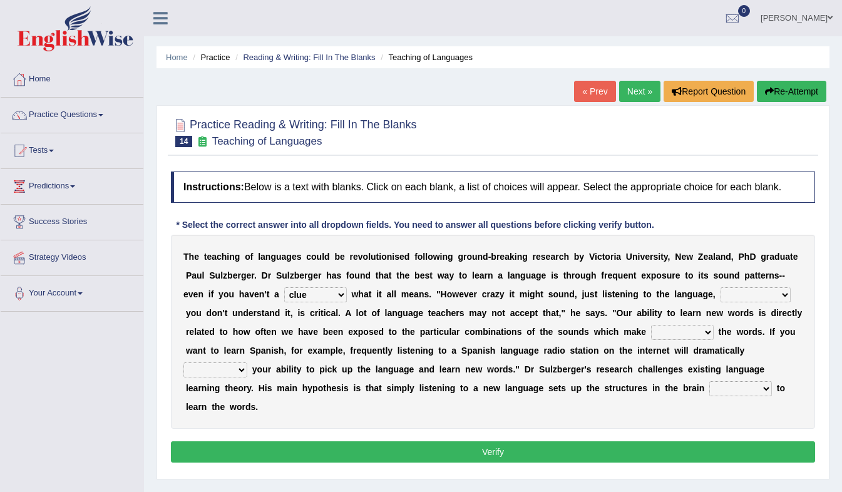
click at [720, 301] on select "but also all together even though if so" at bounding box center [755, 294] width 70 height 15
select select "even though"
click at [720, 288] on select "but also all together even though if so" at bounding box center [755, 294] width 70 height 15
click at [651, 333] on select "down up of on" at bounding box center [682, 332] width 63 height 15
select select "up"
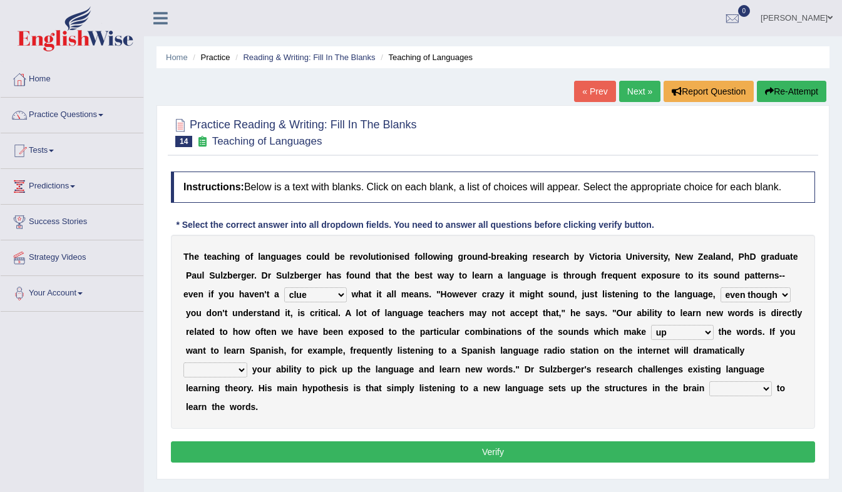
click at [651, 325] on select "down up of on" at bounding box center [682, 332] width 63 height 15
click at [247, 362] on select "evaluate exaggerate describe boost" at bounding box center [215, 369] width 64 height 15
select select "boost"
click at [247, 362] on select "evaluate exaggerate describe boost" at bounding box center [215, 369] width 64 height 15
click at [709, 392] on select "requiring required directed to require" at bounding box center [740, 388] width 63 height 15
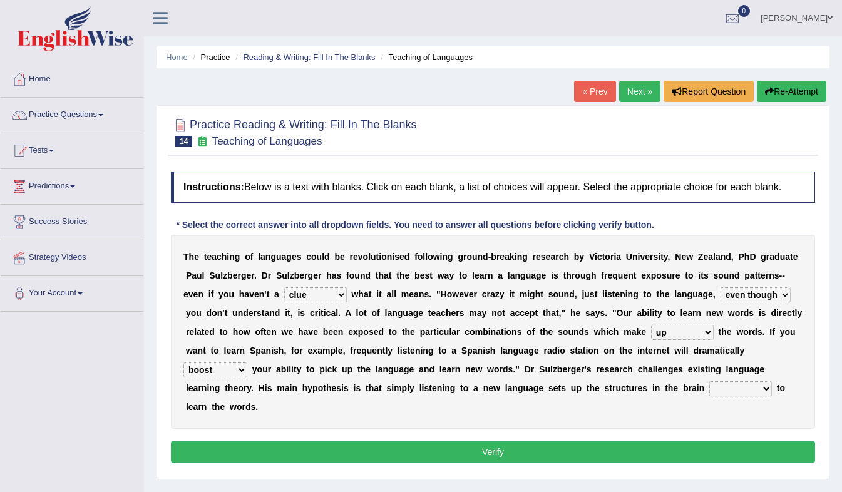
select select "to require"
click at [709, 382] on select "requiring required directed to require" at bounding box center [740, 388] width 63 height 15
click at [709, 389] on select "requiring required directed to require" at bounding box center [740, 388] width 63 height 15
click at [456, 410] on div "T h e t e a c h i n g o f l a n g u a g e s c o u l d b e r e v o l u t i o n i…" at bounding box center [493, 332] width 644 height 194
click at [459, 441] on button "Verify" at bounding box center [493, 451] width 644 height 21
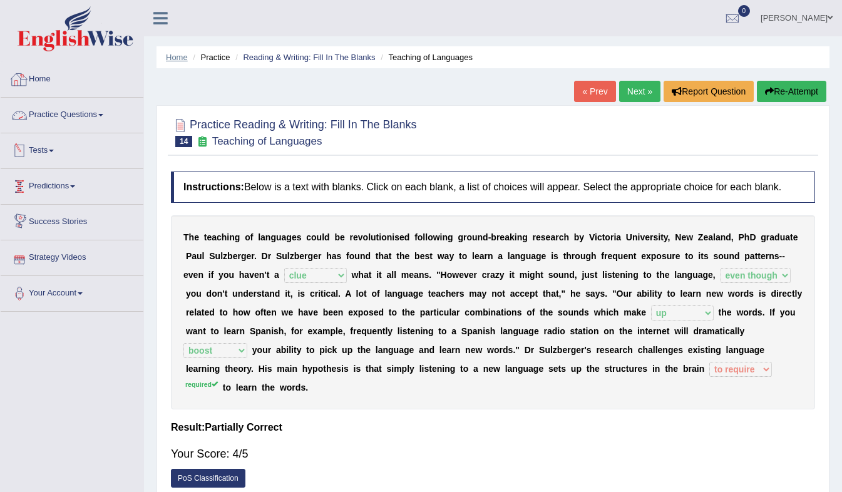
click at [175, 53] on link "Home" at bounding box center [177, 57] width 22 height 9
